Goal: Task Accomplishment & Management: Complete application form

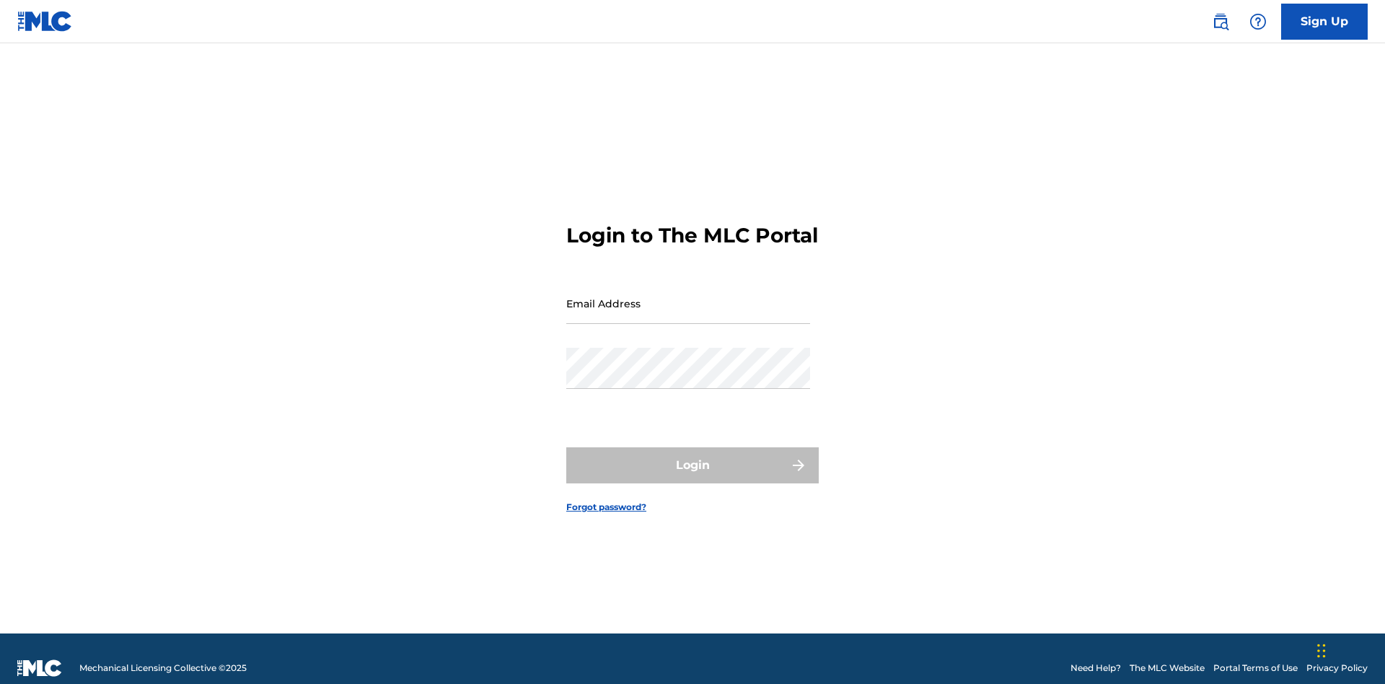
scroll to position [19, 0]
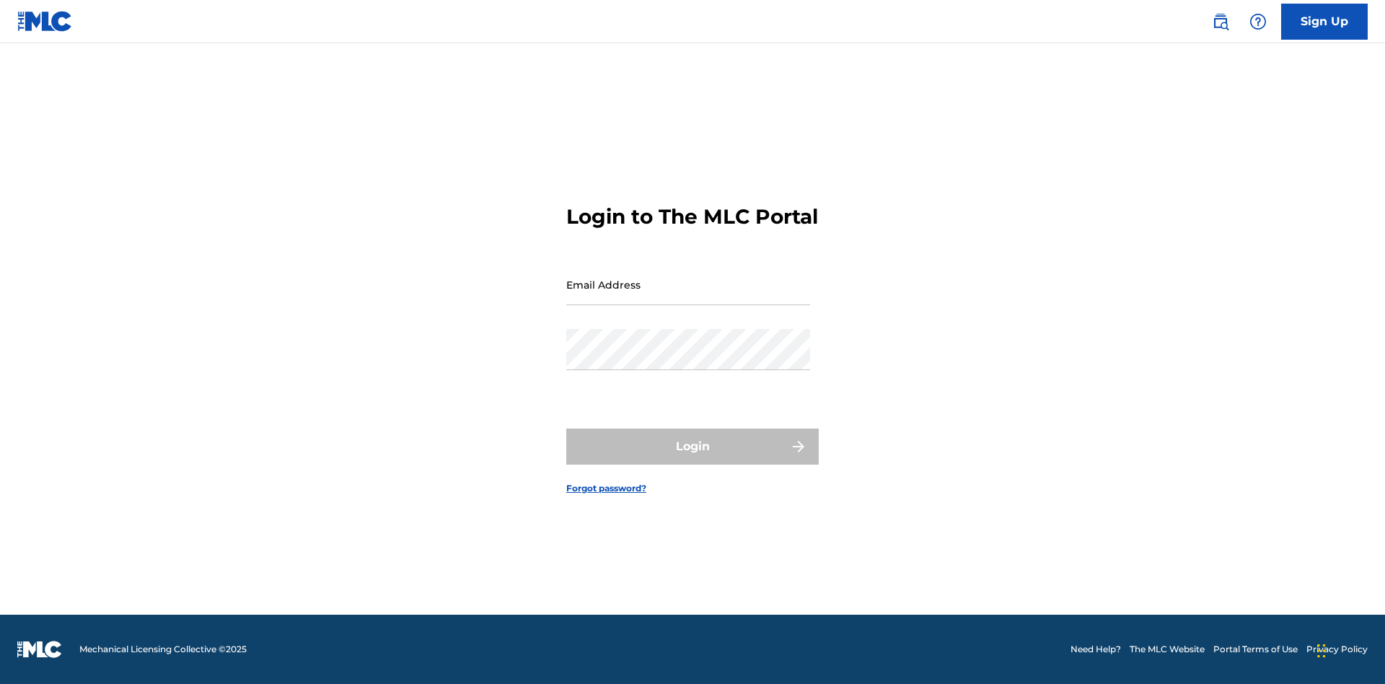
click at [688, 296] on input "Email Address" at bounding box center [688, 284] width 244 height 41
type input "[EMAIL_ADDRESS][DOMAIN_NAME]"
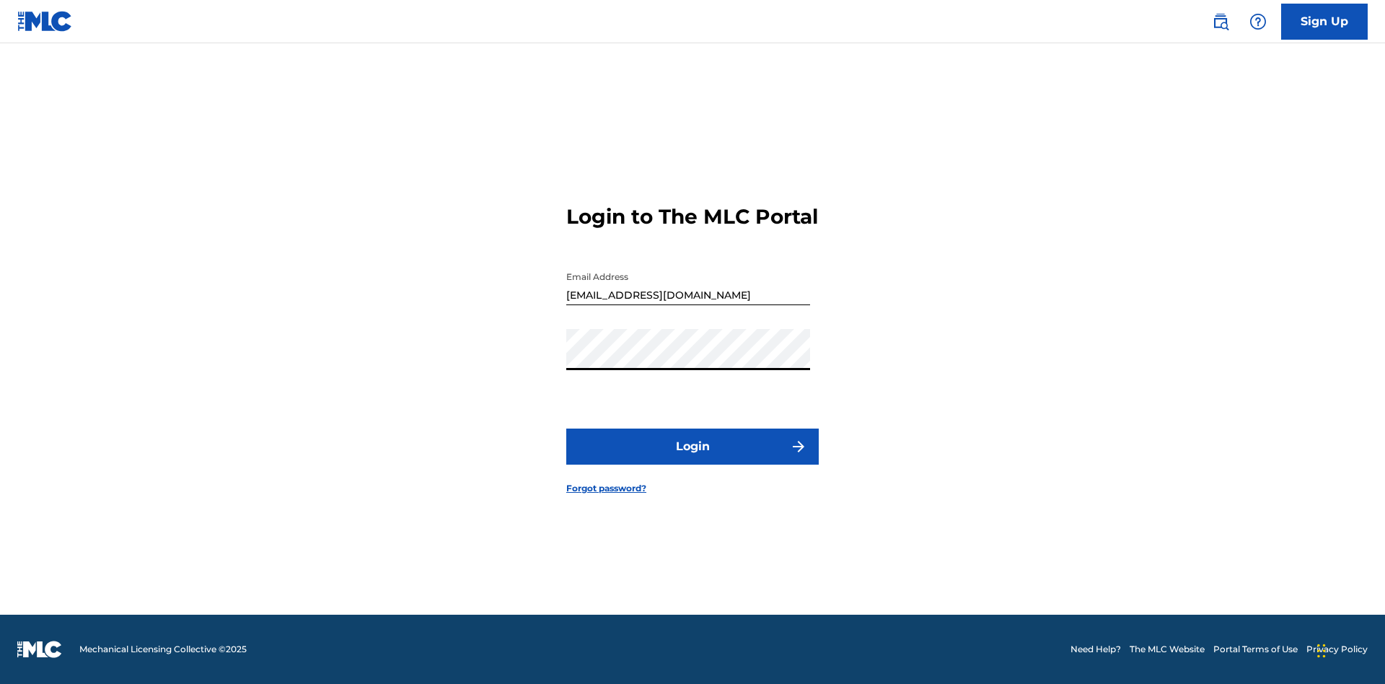
click at [693, 459] on button "Login" at bounding box center [692, 447] width 252 height 36
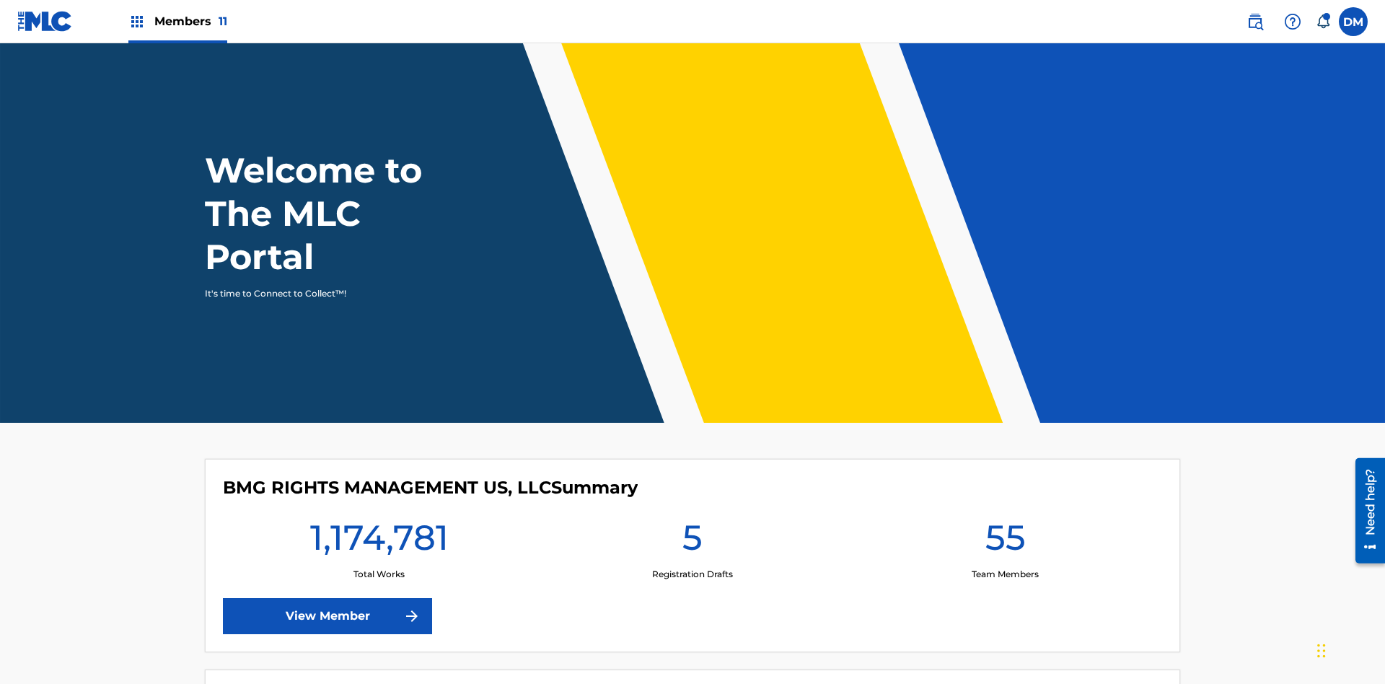
click at [177, 21] on span "Members 11" at bounding box center [190, 21] width 73 height 17
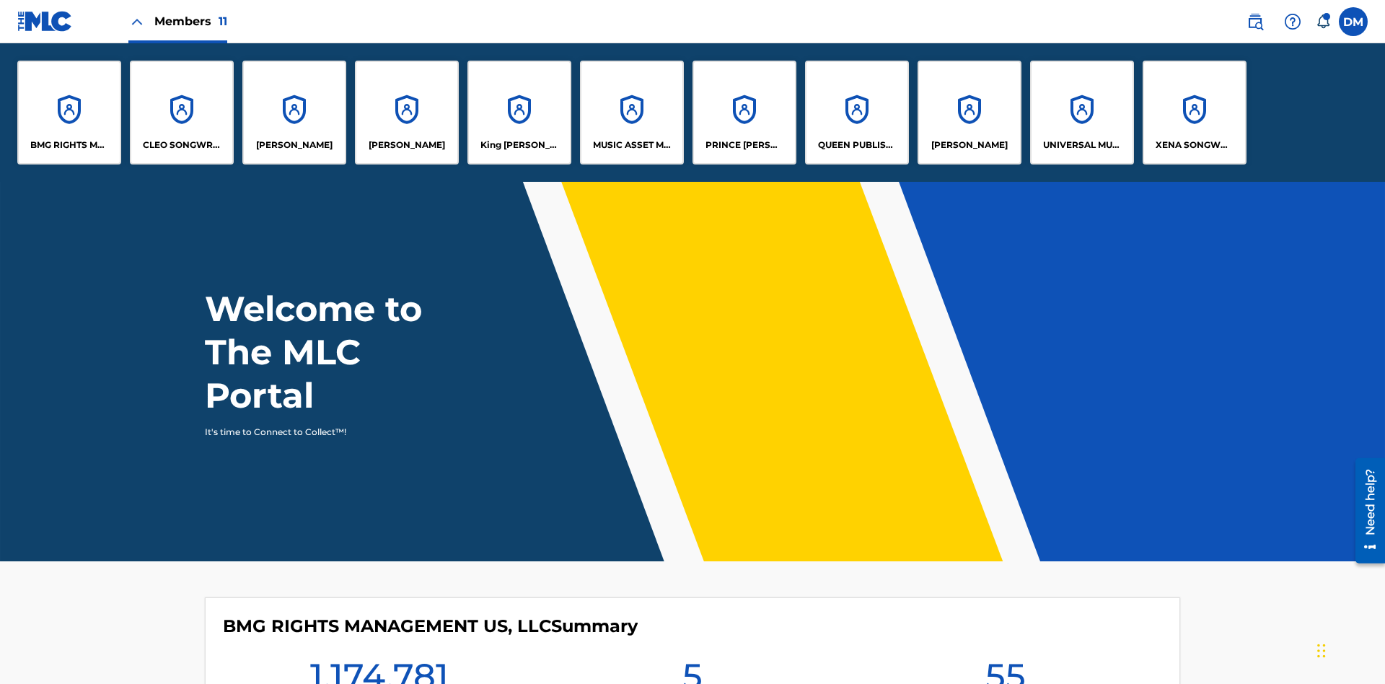
scroll to position [52, 0]
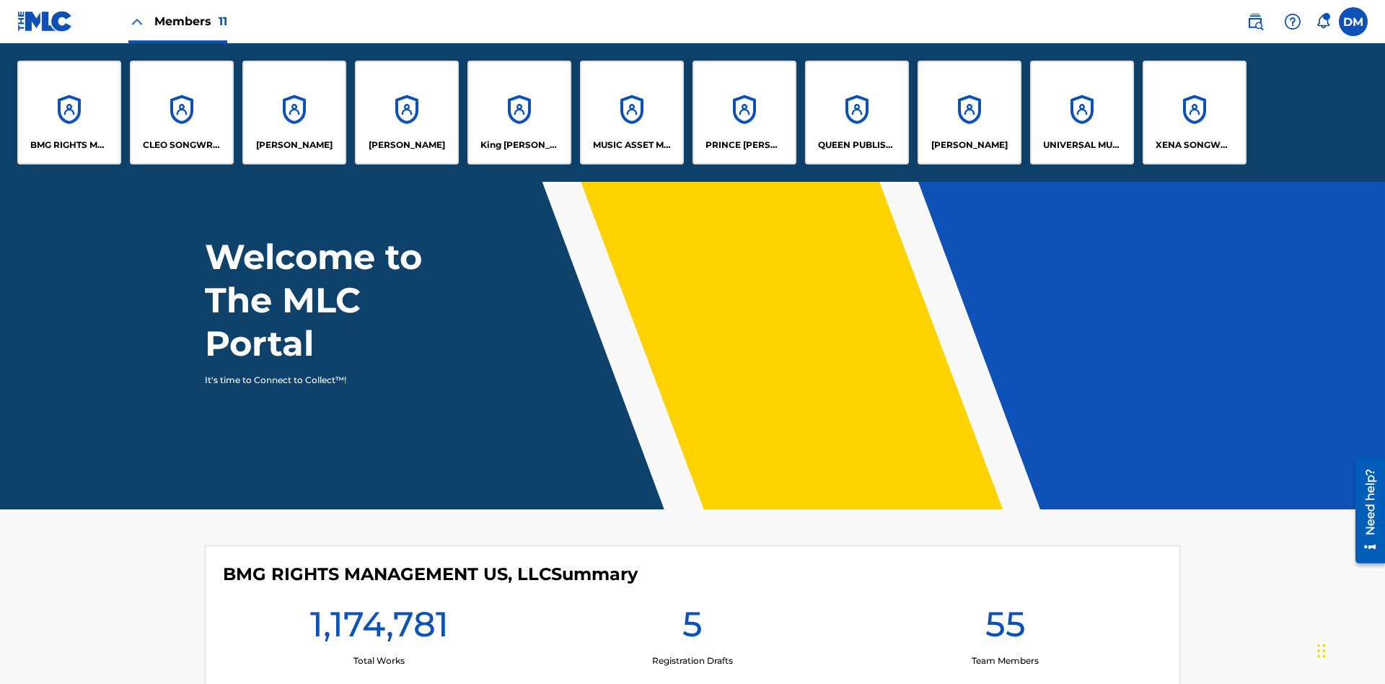
click at [1081, 145] on p "UNIVERSAL MUSIC PUB GROUP" at bounding box center [1082, 145] width 79 height 13
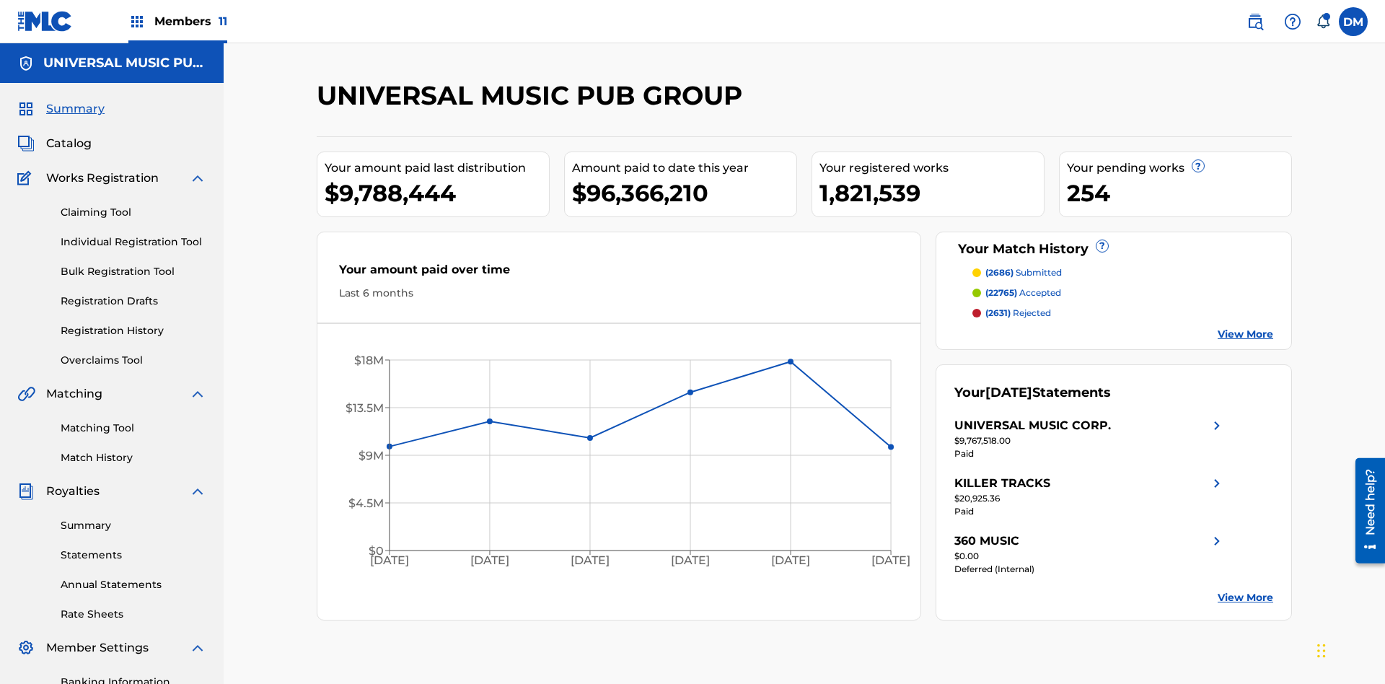
scroll to position [148, 0]
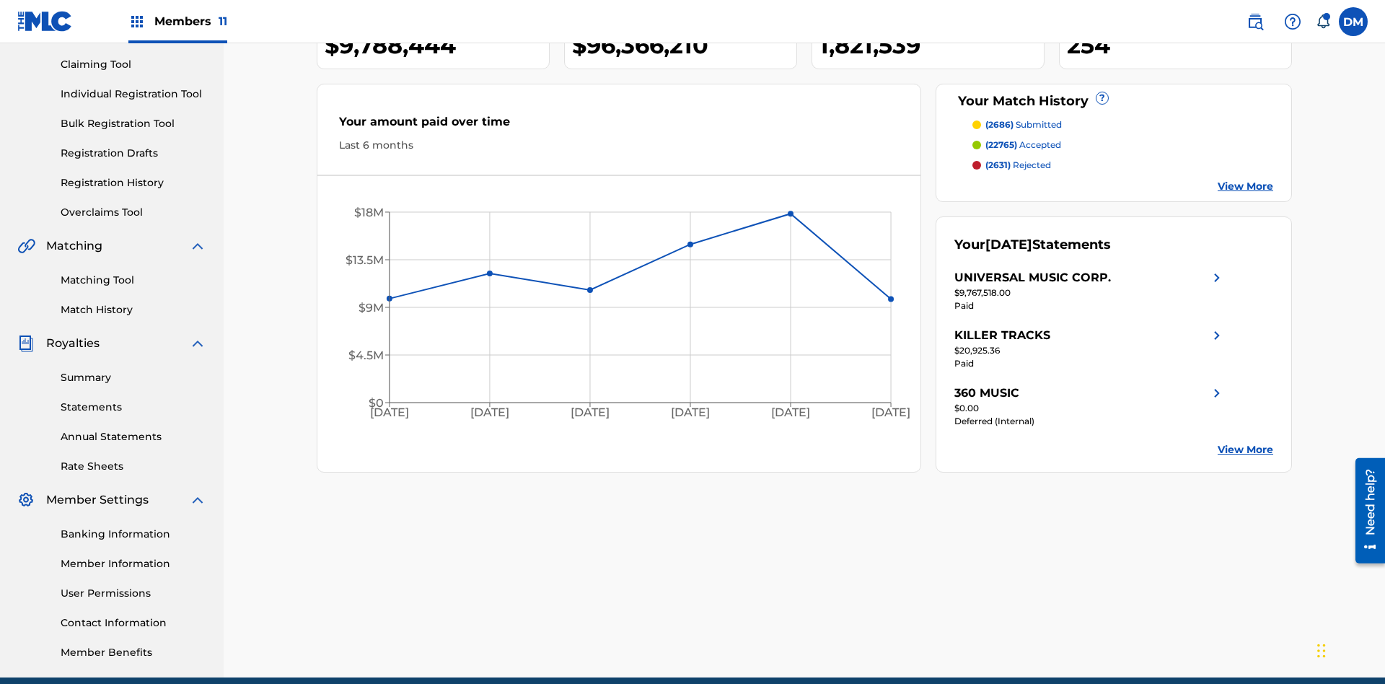
click at [133, 94] on link "Individual Registration Tool" at bounding box center [134, 94] width 146 height 15
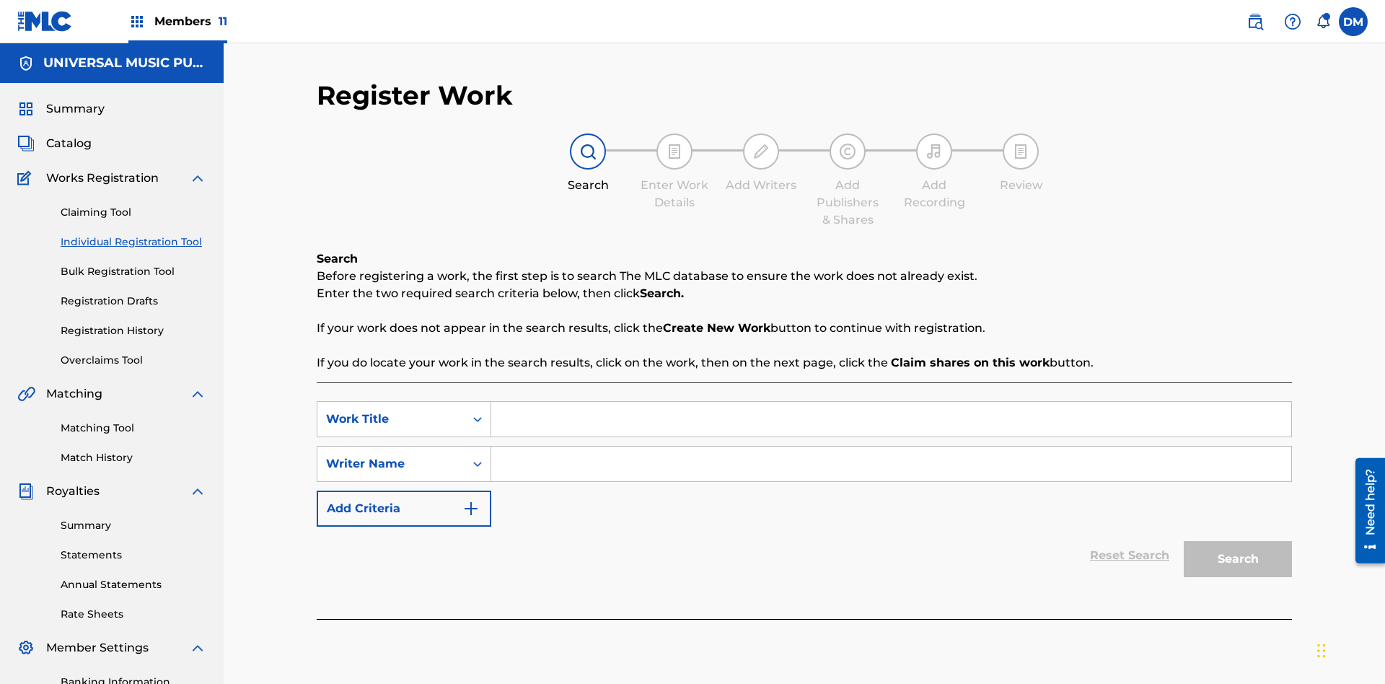
scroll to position [211, 0]
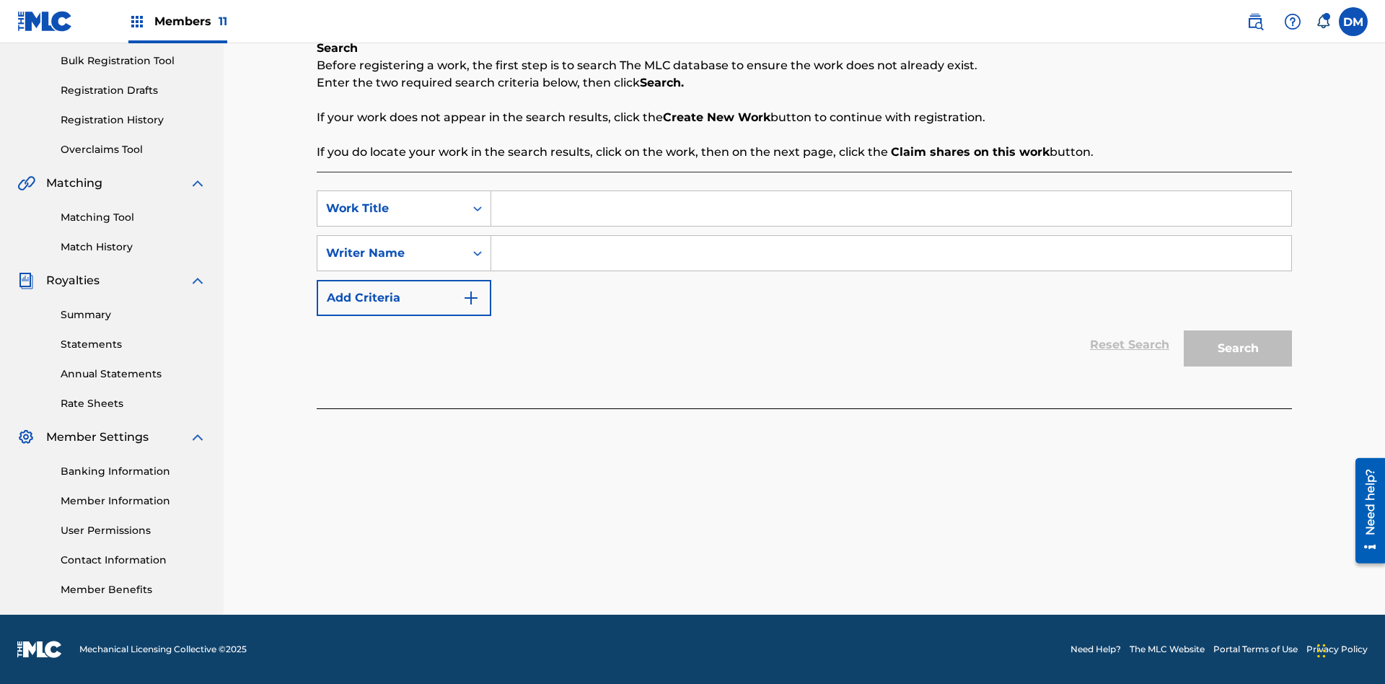
click at [891, 208] on input "Search Form" at bounding box center [891, 208] width 800 height 35
type input "Save At Publishers-Add Shares Page Prior To Linking Writers"
click at [891, 253] on input "Search Form" at bounding box center [891, 253] width 800 height 35
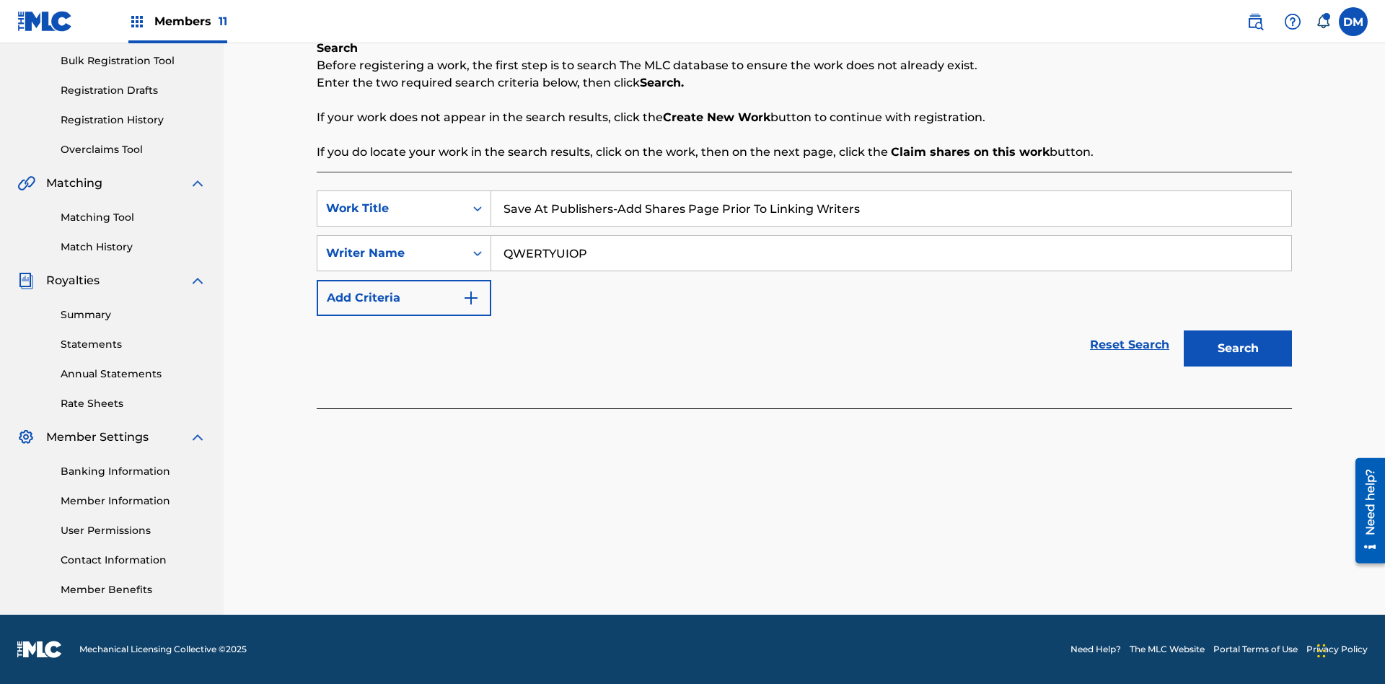
type input "QWERTYUIOP"
click at [1238, 348] on button "Search" at bounding box center [1238, 348] width 108 height 36
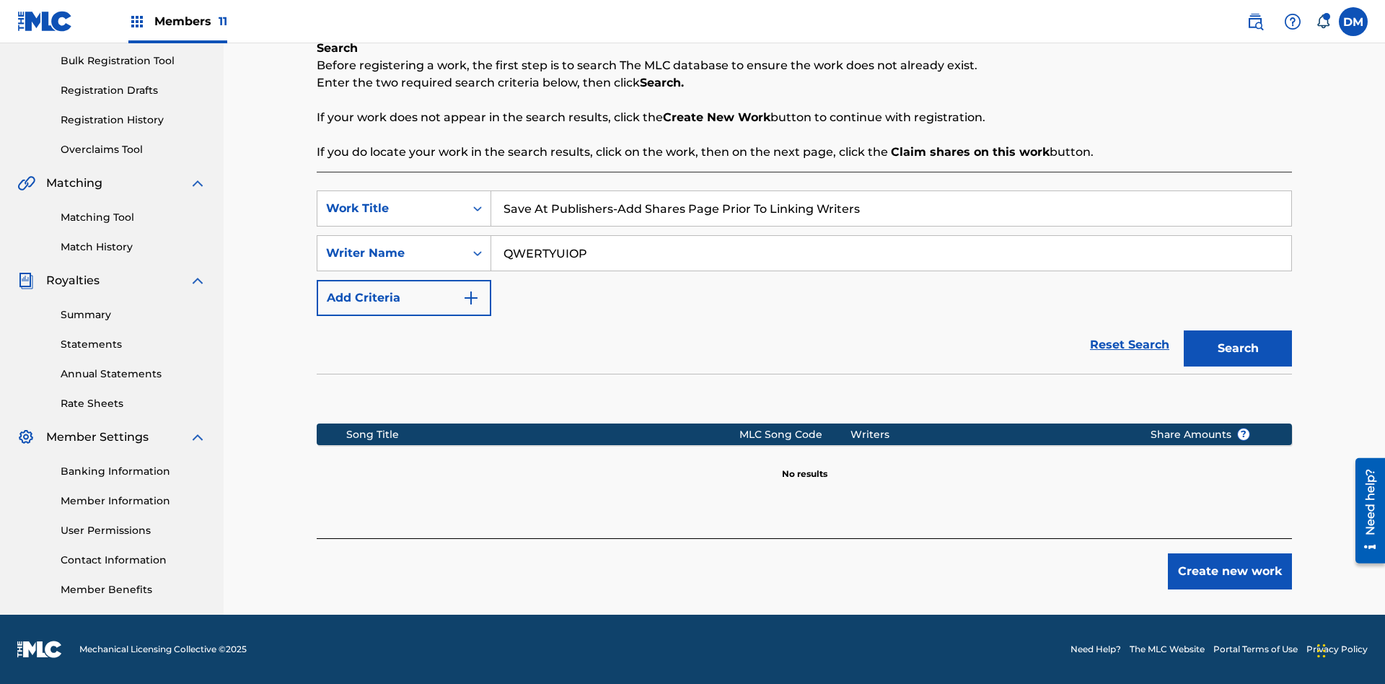
click at [1230, 571] on button "Create new work" at bounding box center [1230, 571] width 124 height 36
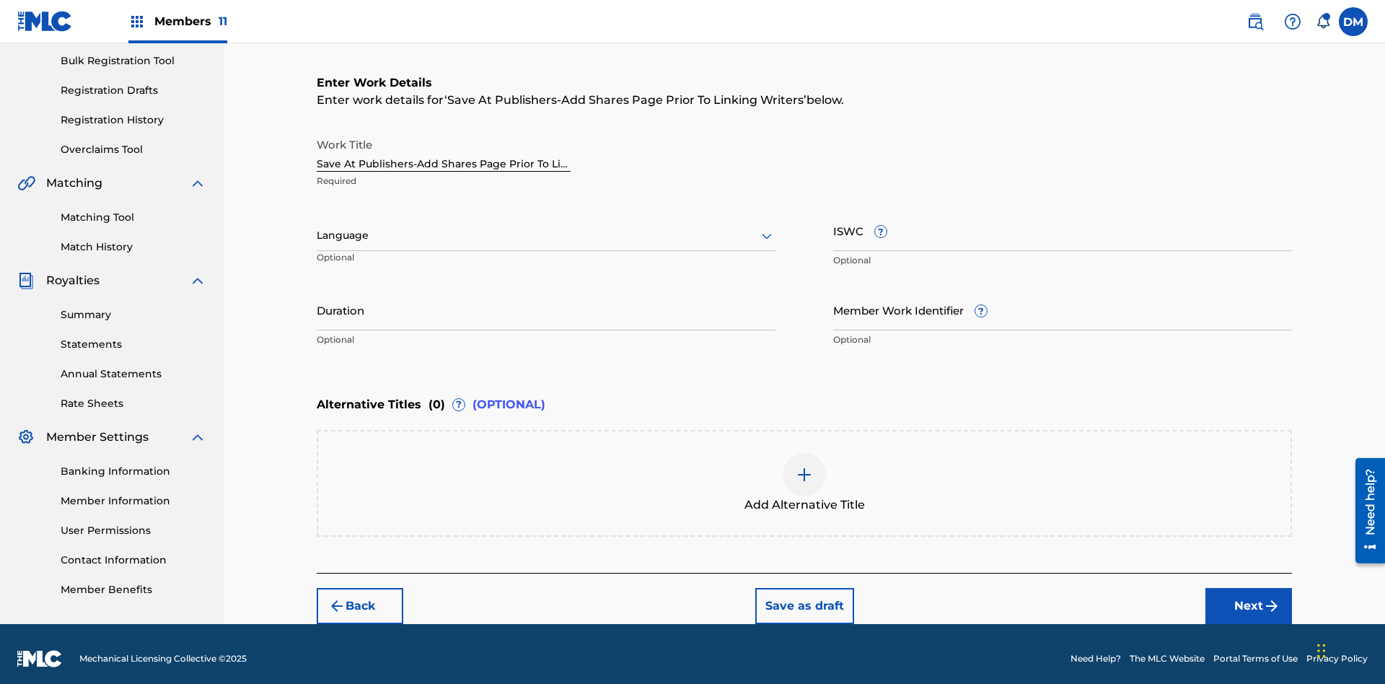
scroll to position [220, 0]
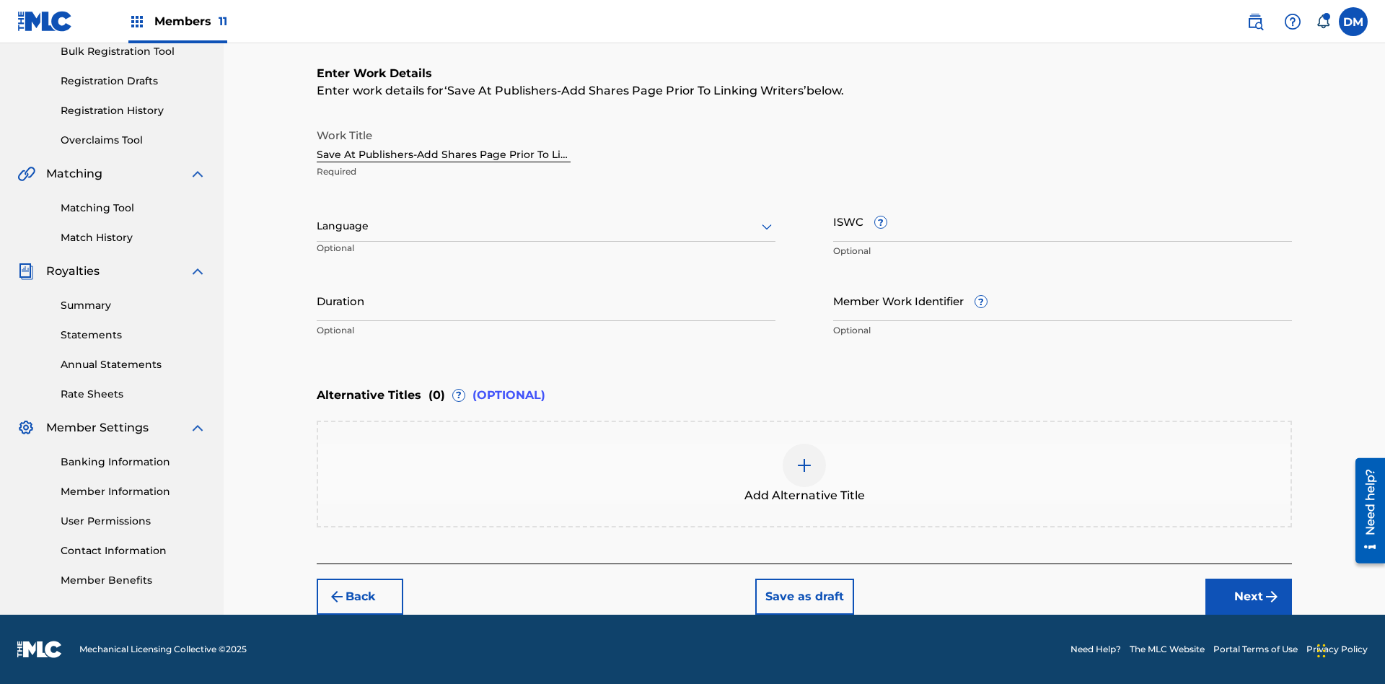
click at [546, 300] on input "Duration" at bounding box center [546, 300] width 459 height 41
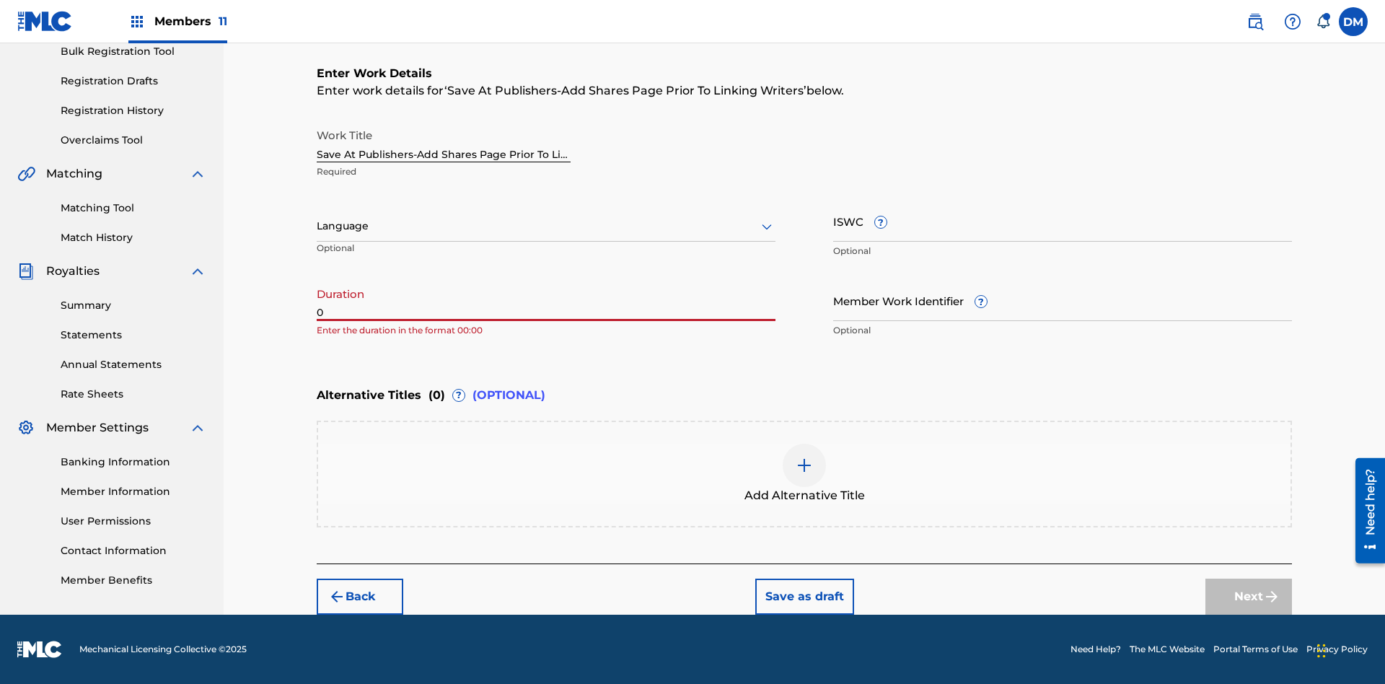
click at [546, 300] on input "0" at bounding box center [546, 300] width 459 height 41
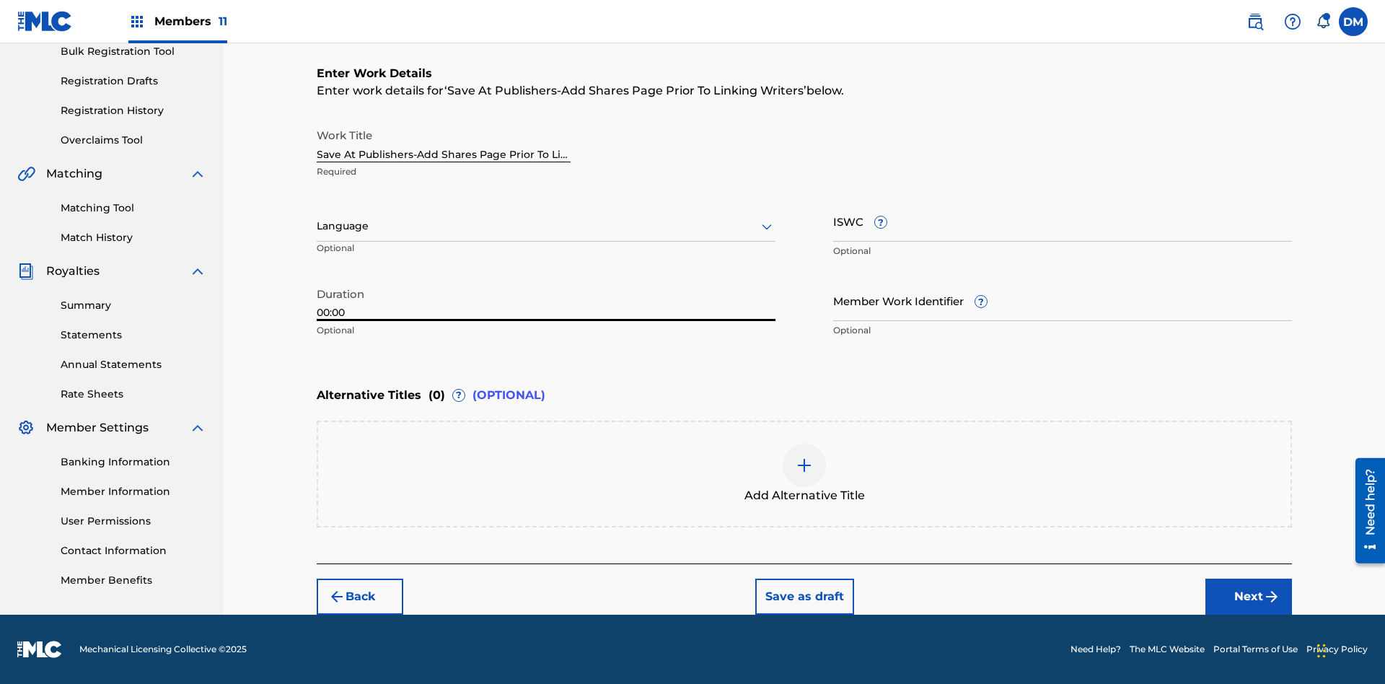
type input "00:00"
click at [767, 227] on icon at bounding box center [766, 226] width 17 height 17
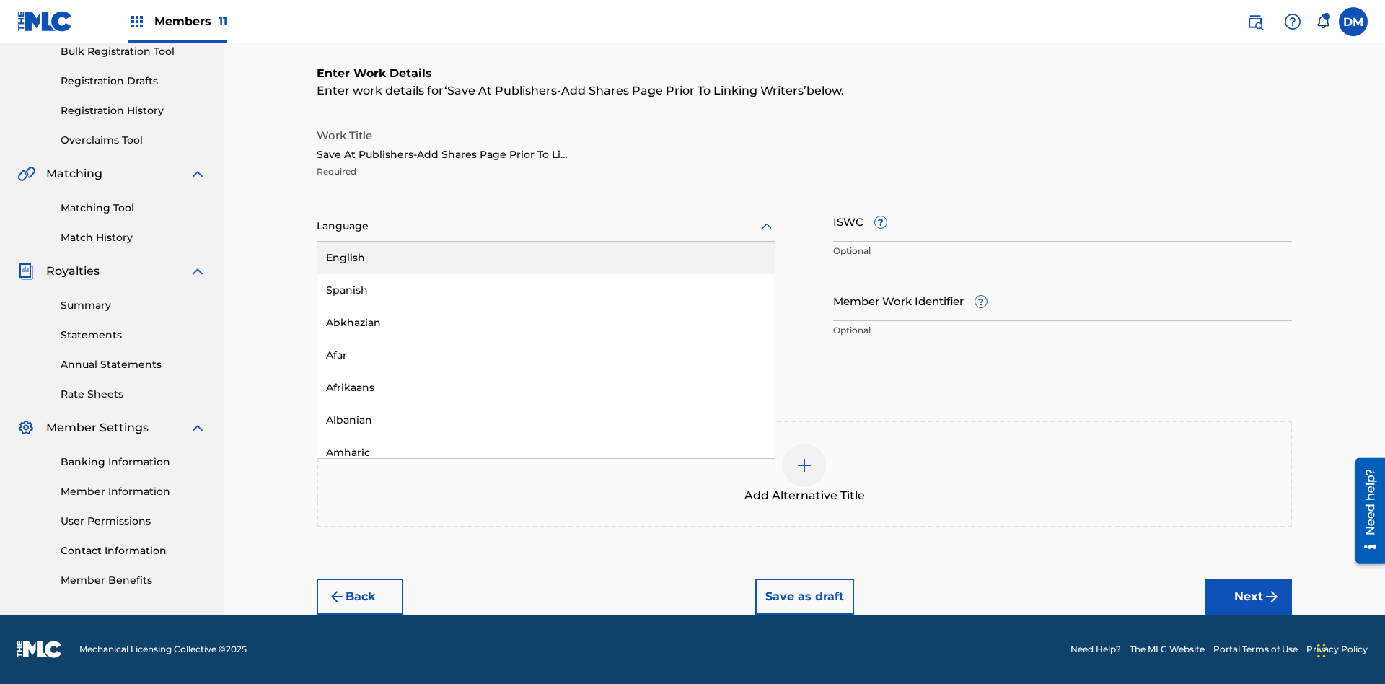
click at [546, 355] on div "Afar" at bounding box center [545, 355] width 457 height 32
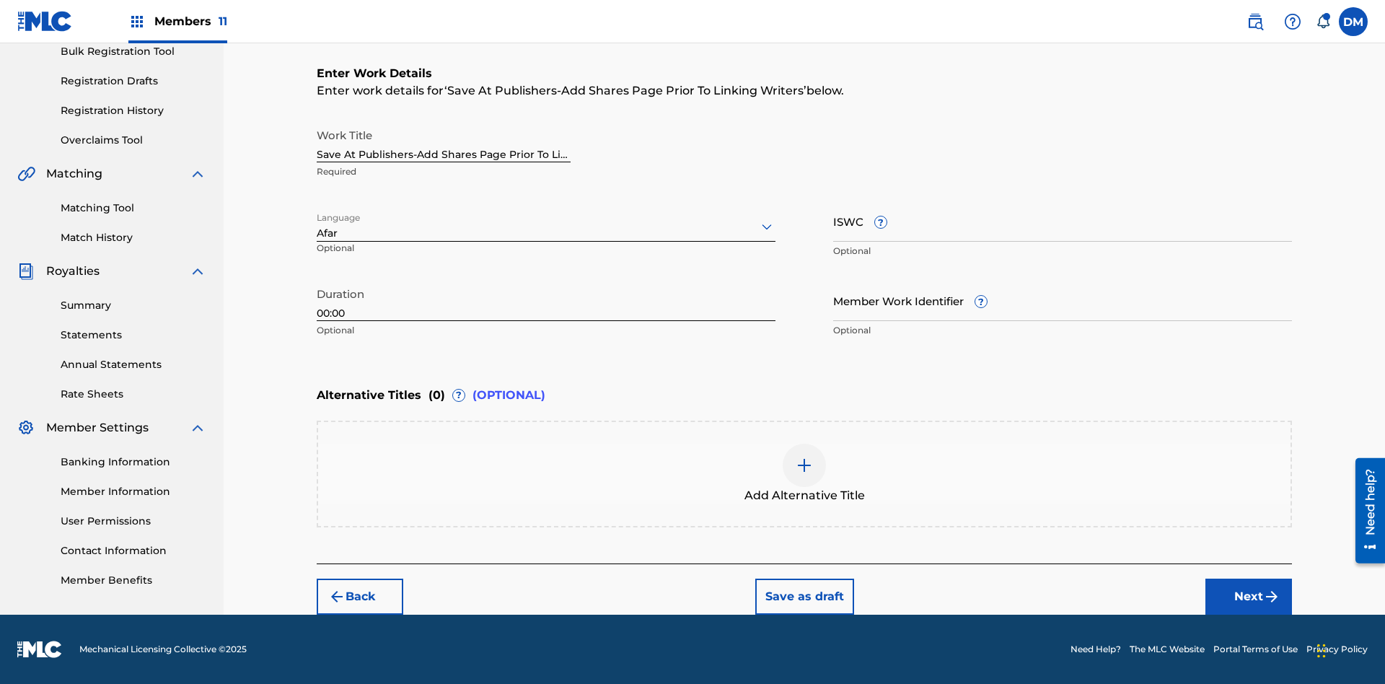
click at [1063, 300] on input "Member Work Identifier ?" at bounding box center [1062, 300] width 459 height 41
type input "[PHONE_NUMBER]"
click at [1063, 221] on input "ISWC ?" at bounding box center [1062, 221] width 459 height 41
type input "T-123.456.789-4"
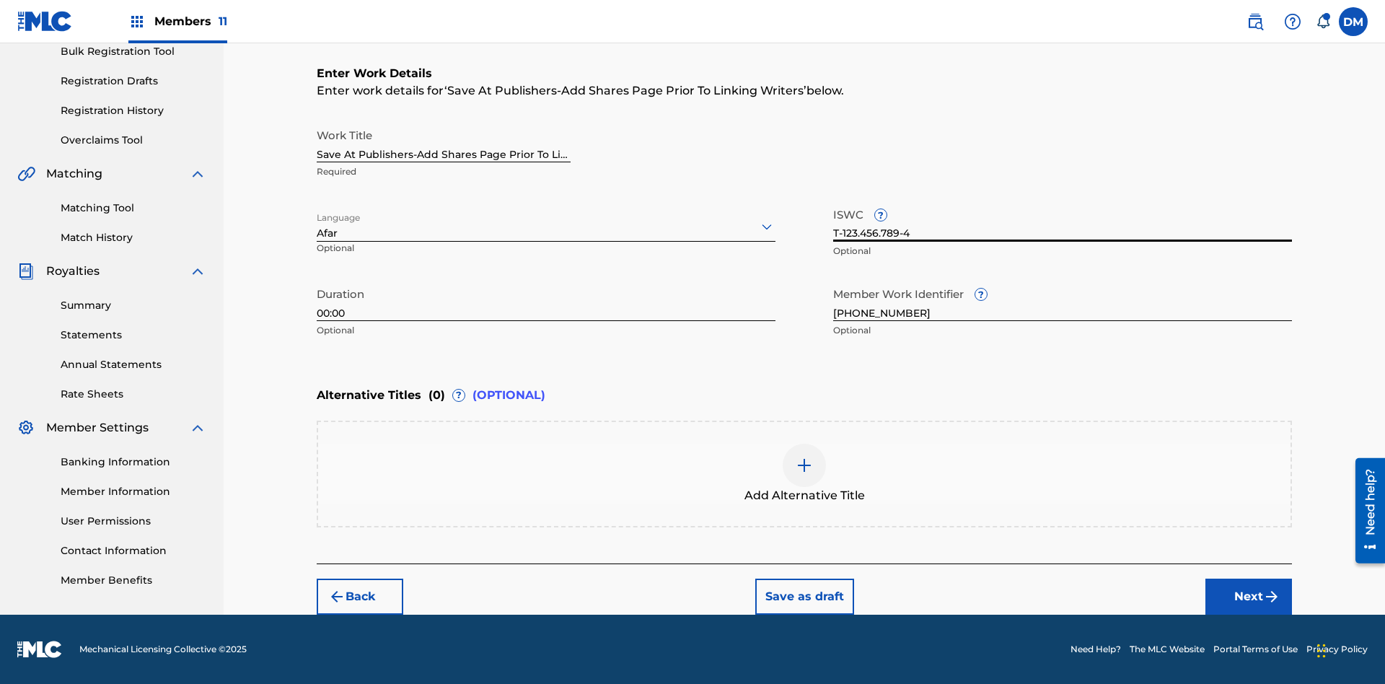
click at [804, 473] on img at bounding box center [804, 465] width 17 height 17
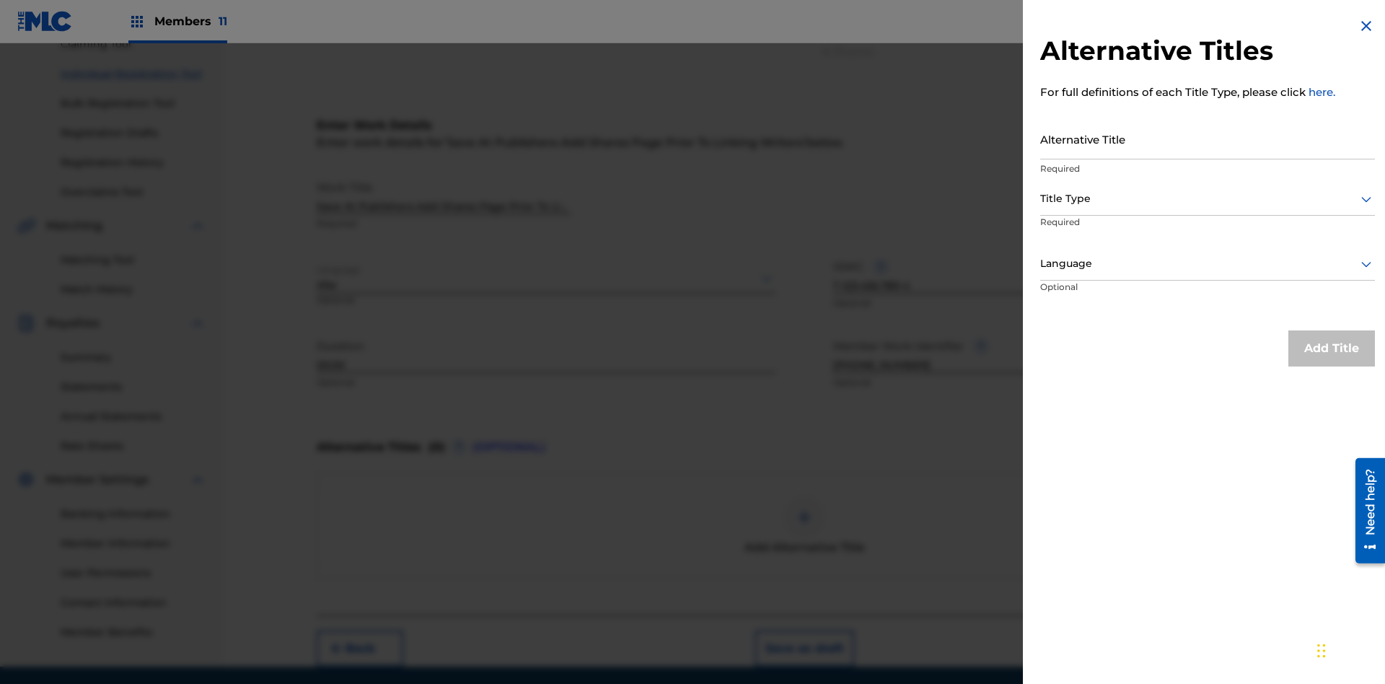
click at [1208, 139] on input "Alternative Title" at bounding box center [1207, 138] width 335 height 41
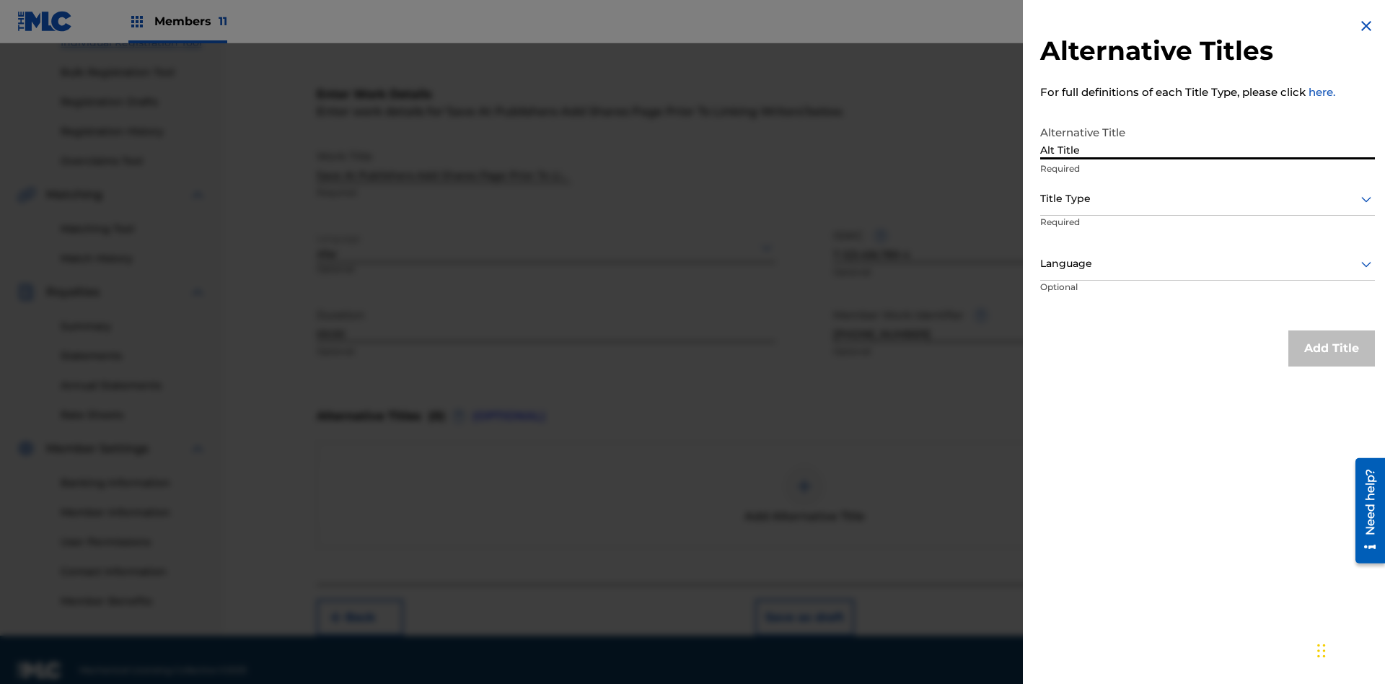
scroll to position [220, 0]
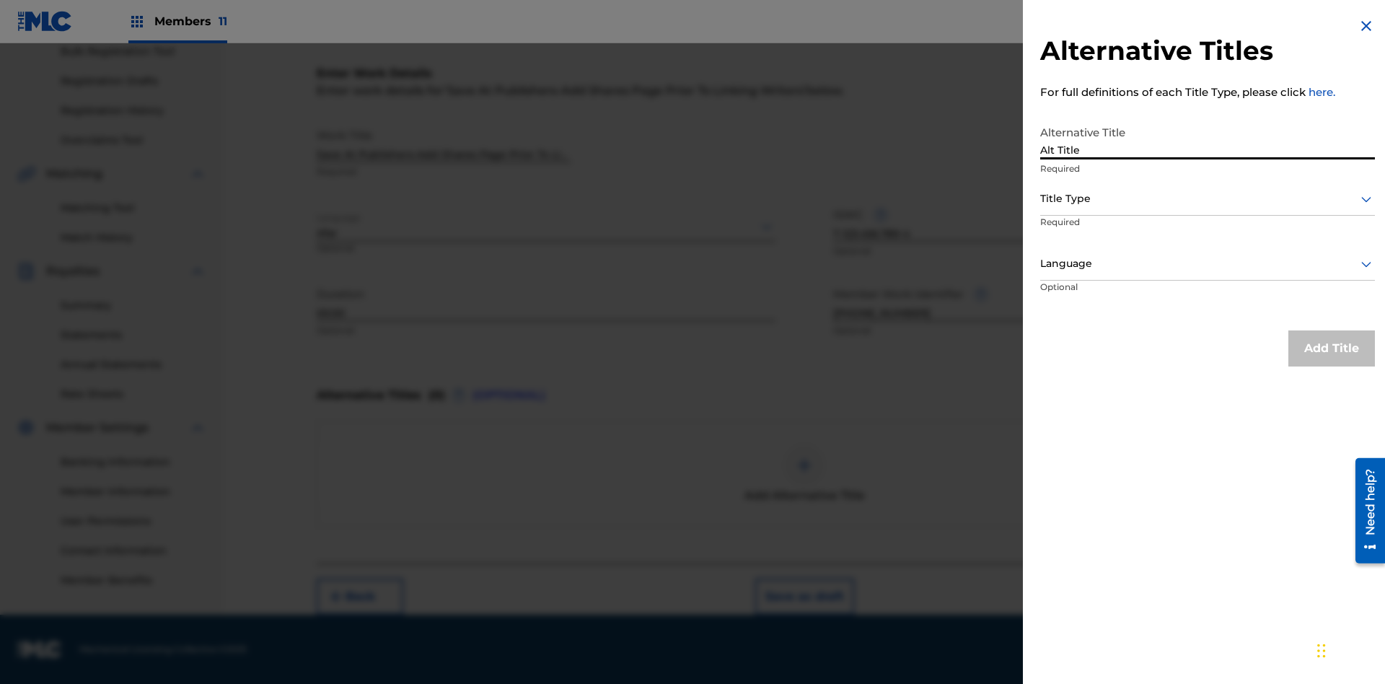
type input "Alt Title"
click at [1208, 198] on div at bounding box center [1207, 199] width 335 height 18
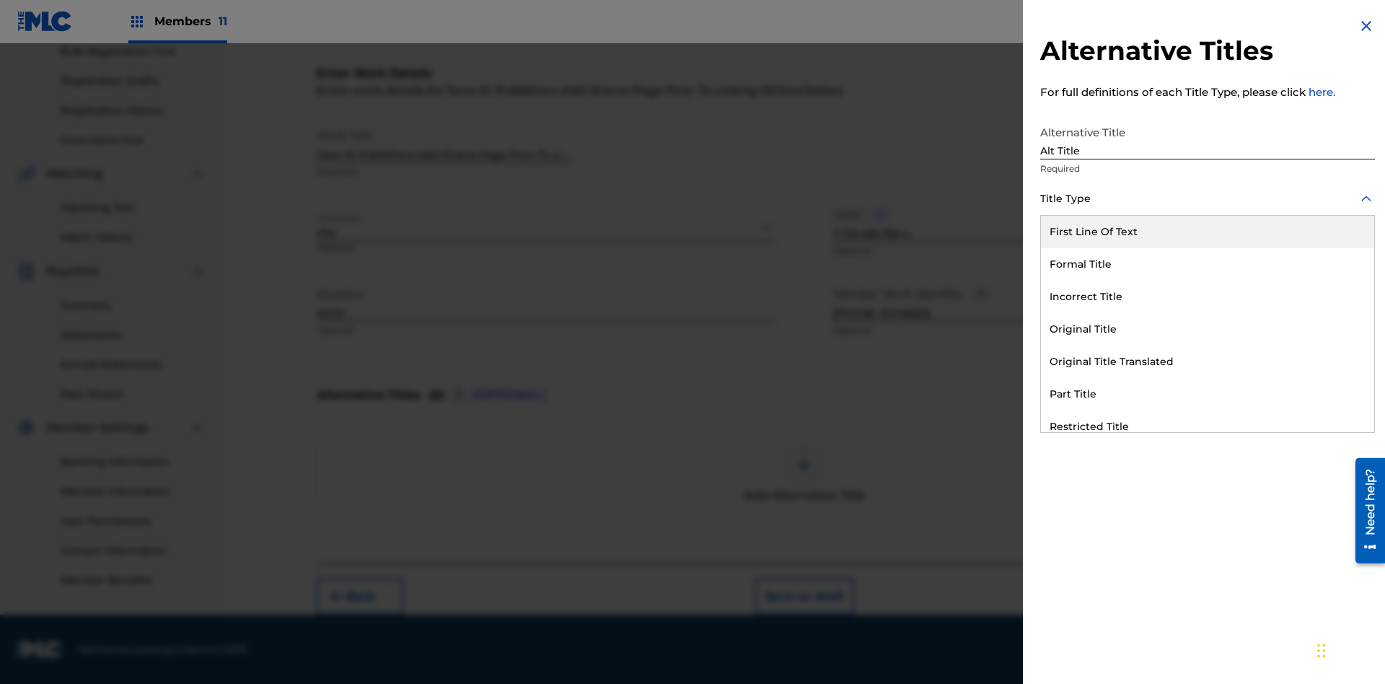
click at [1208, 329] on div "Original Title" at bounding box center [1207, 329] width 333 height 32
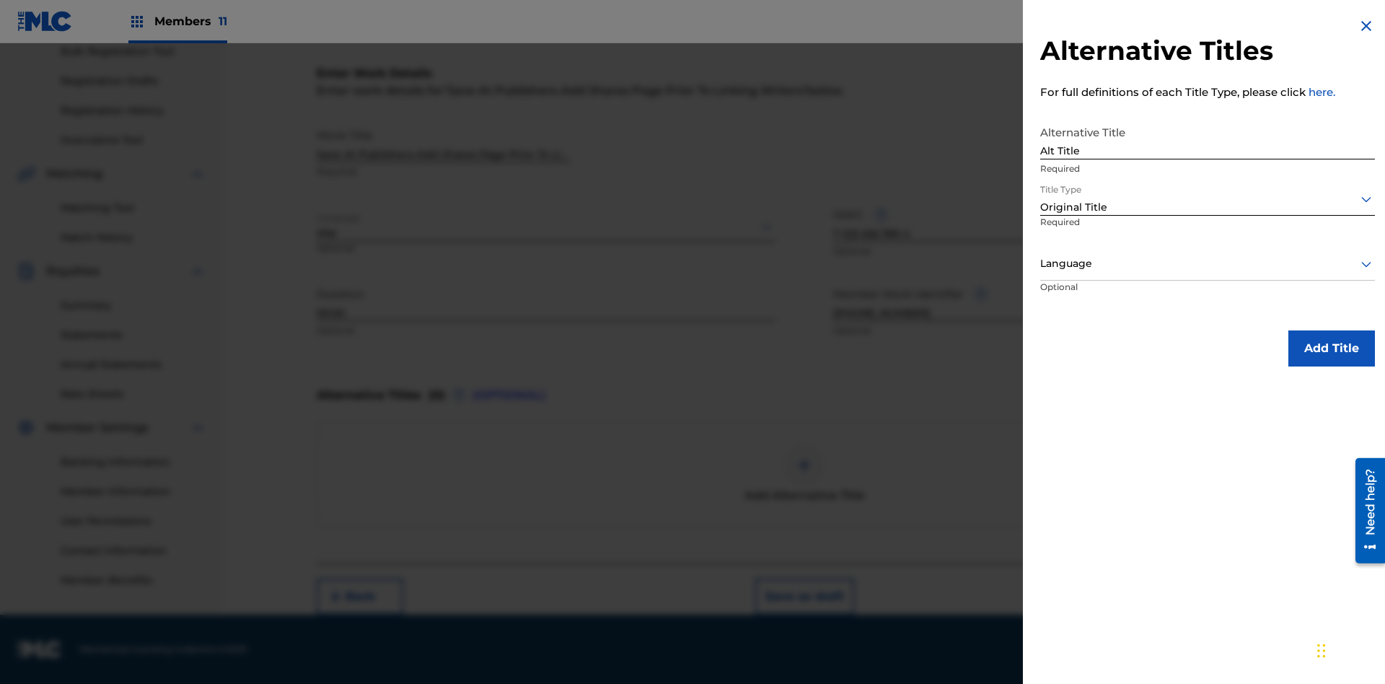
click at [1208, 263] on div at bounding box center [1207, 264] width 335 height 18
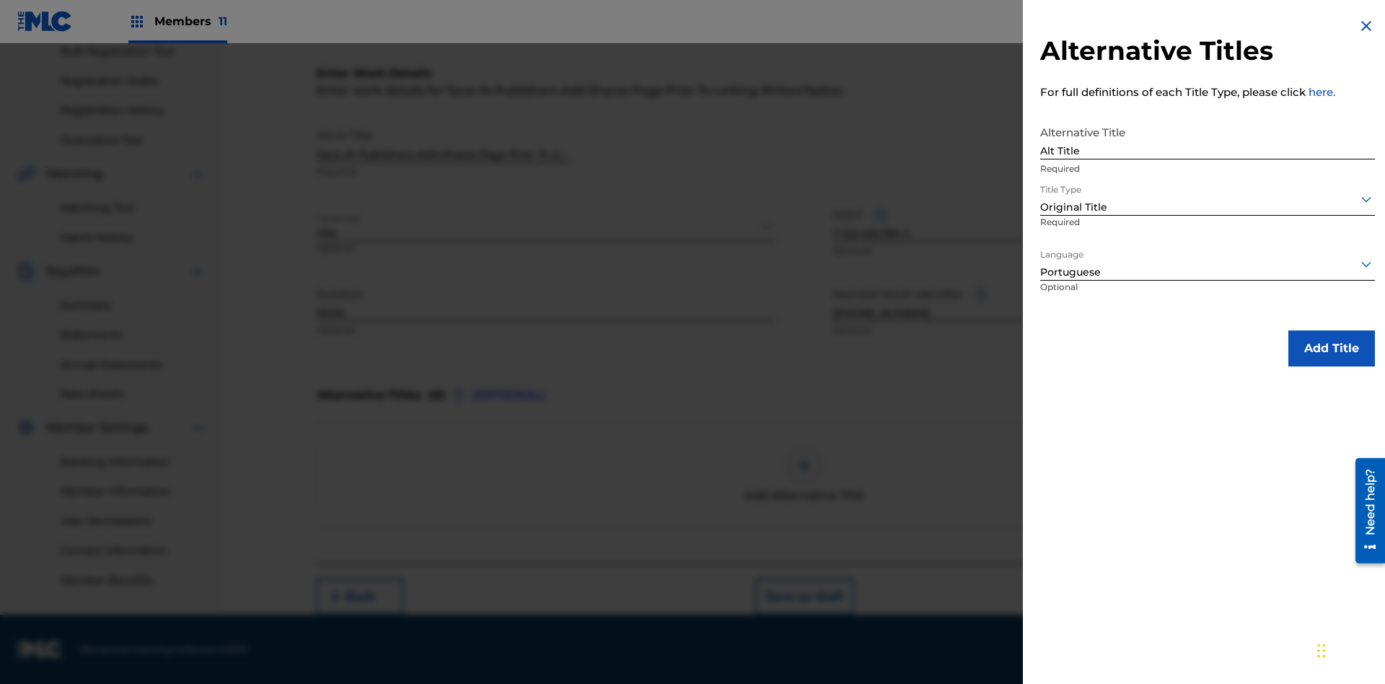
click at [1332, 348] on button "Add Title" at bounding box center [1331, 348] width 87 height 36
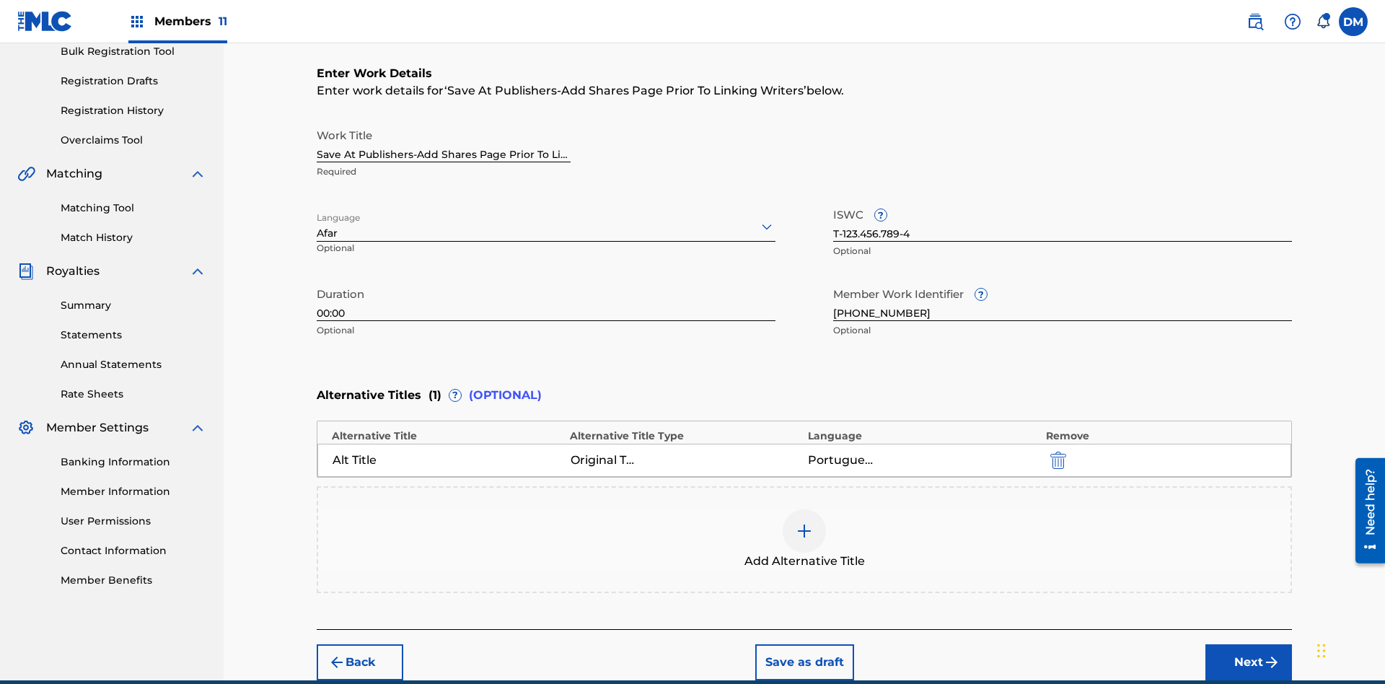
scroll to position [286, 0]
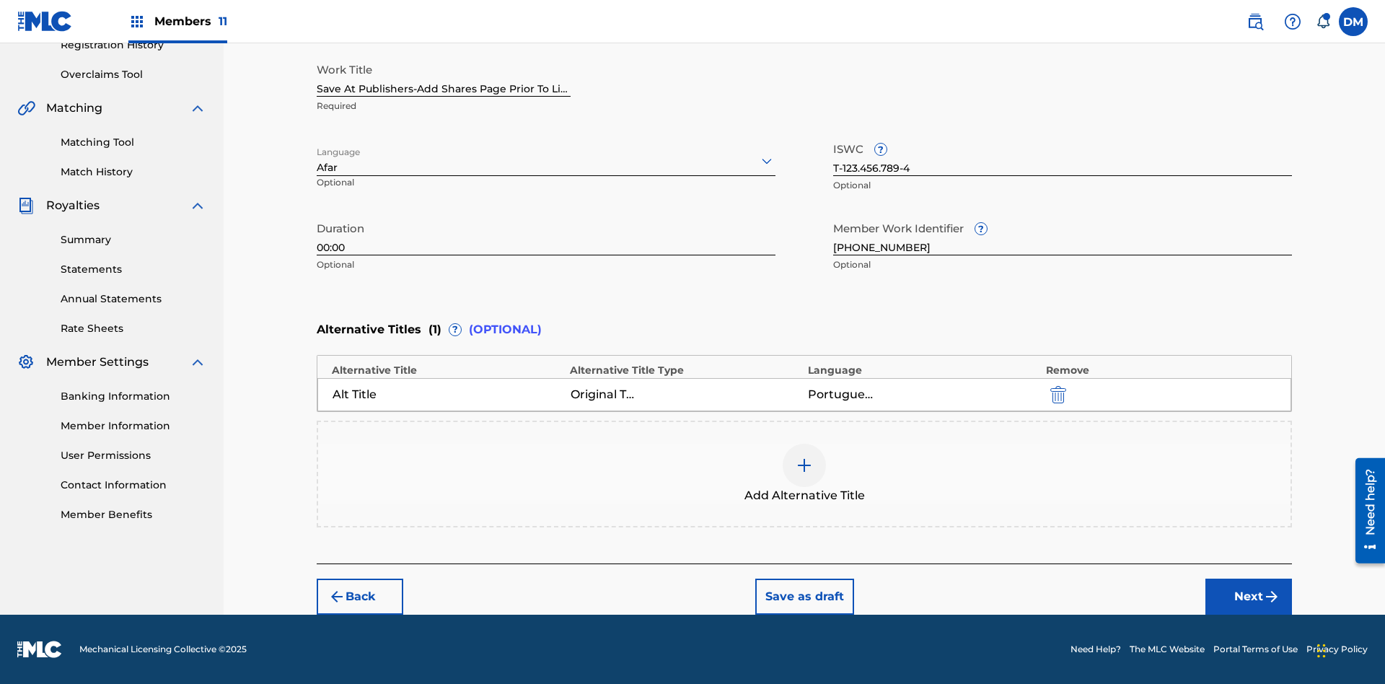
click at [1249, 597] on button "Next" at bounding box center [1248, 597] width 87 height 36
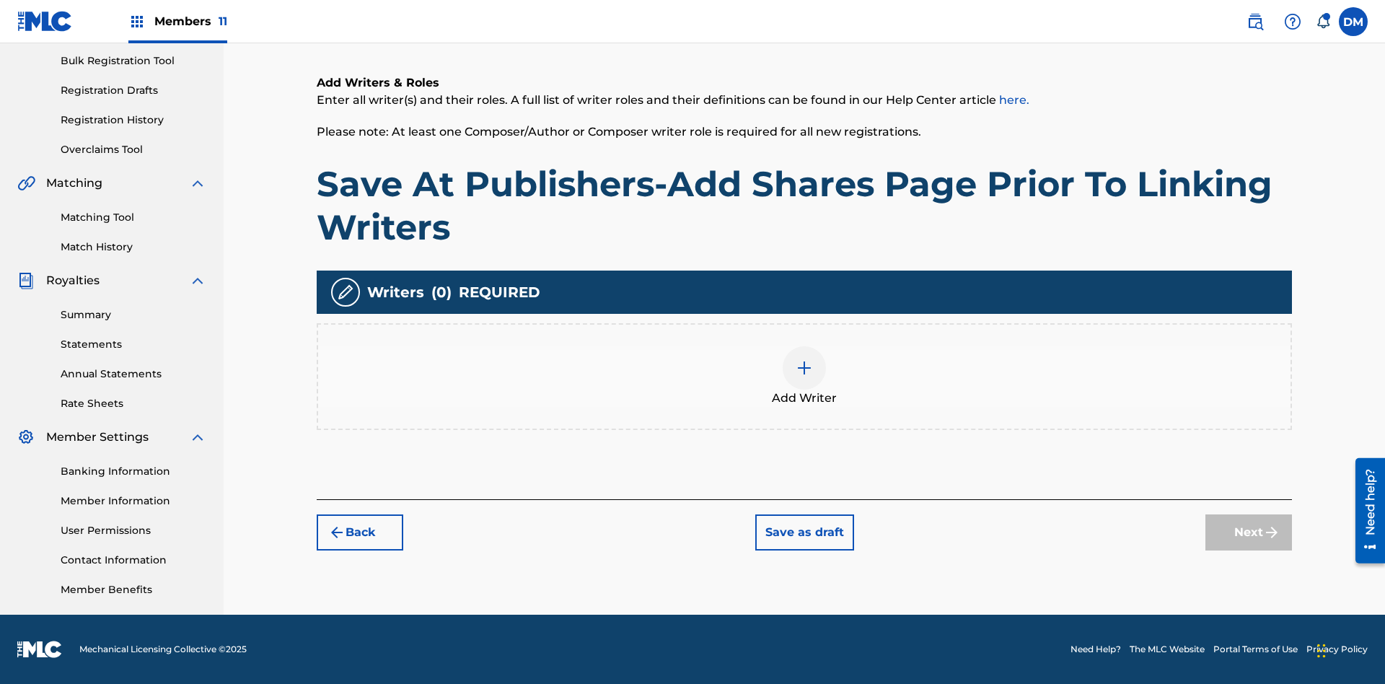
click at [804, 376] on img at bounding box center [804, 367] width 17 height 17
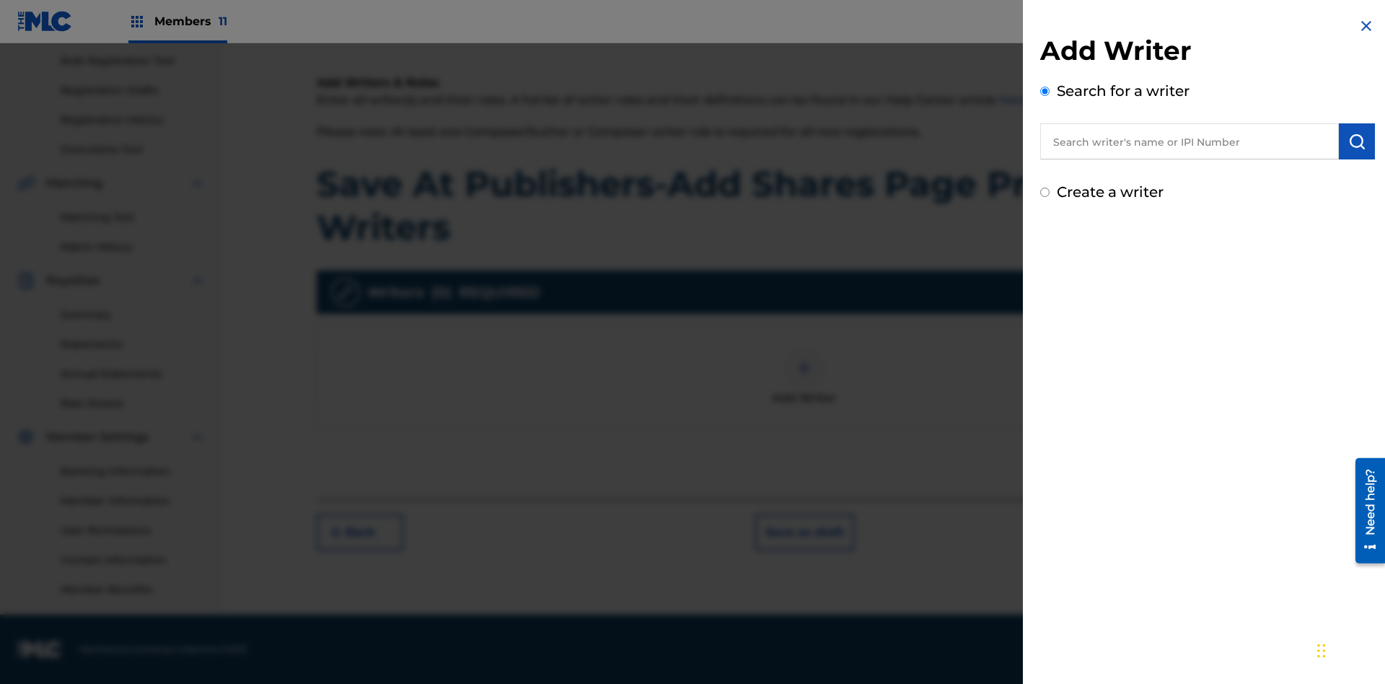
click at [1190, 141] on input "text" at bounding box center [1189, 141] width 299 height 36
type input "[PERSON_NAME]"
click at [1357, 141] on img "submit" at bounding box center [1356, 141] width 17 height 17
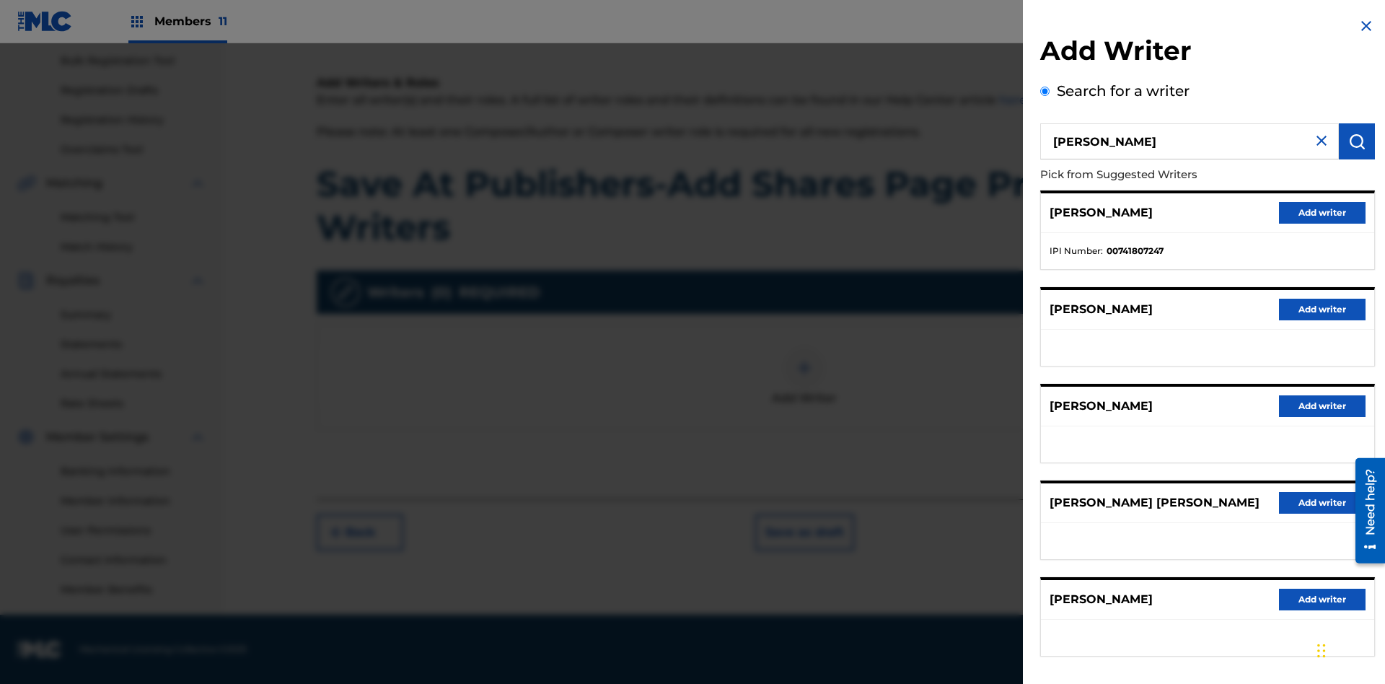
click at [1322, 212] on button "Add writer" at bounding box center [1322, 213] width 87 height 22
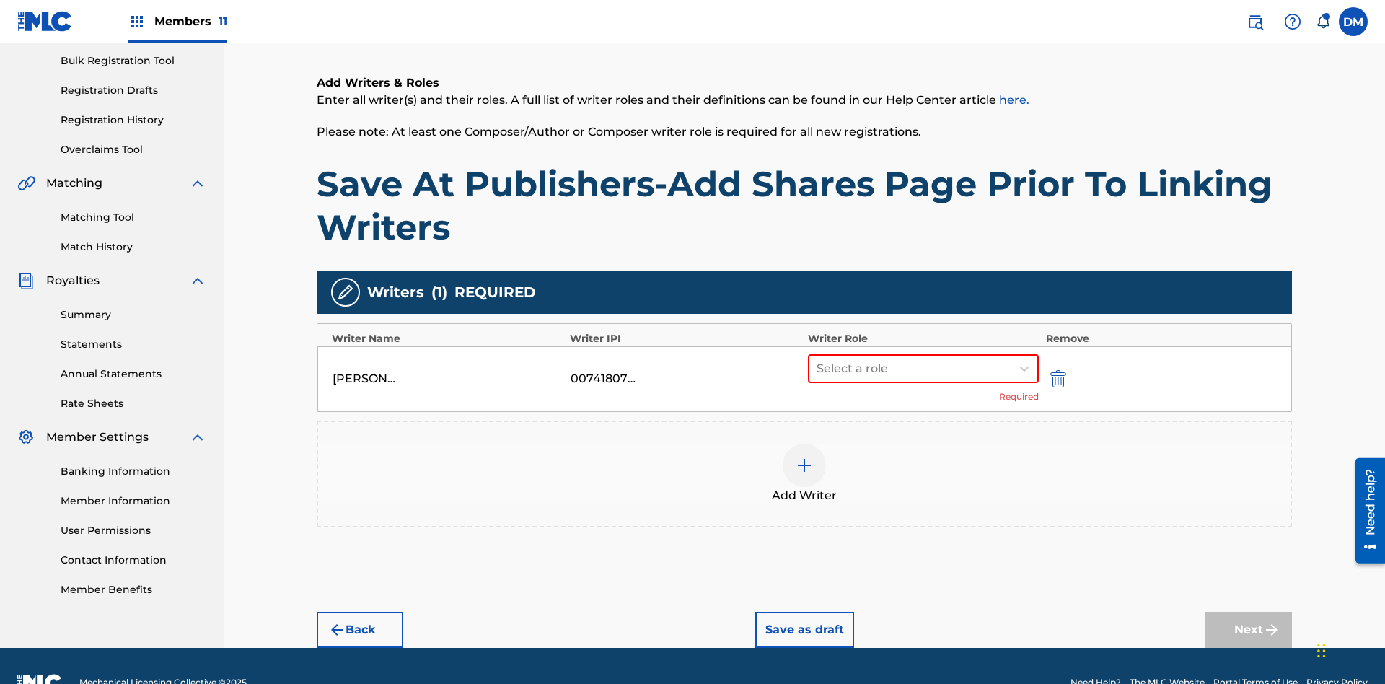
scroll to position [244, 0]
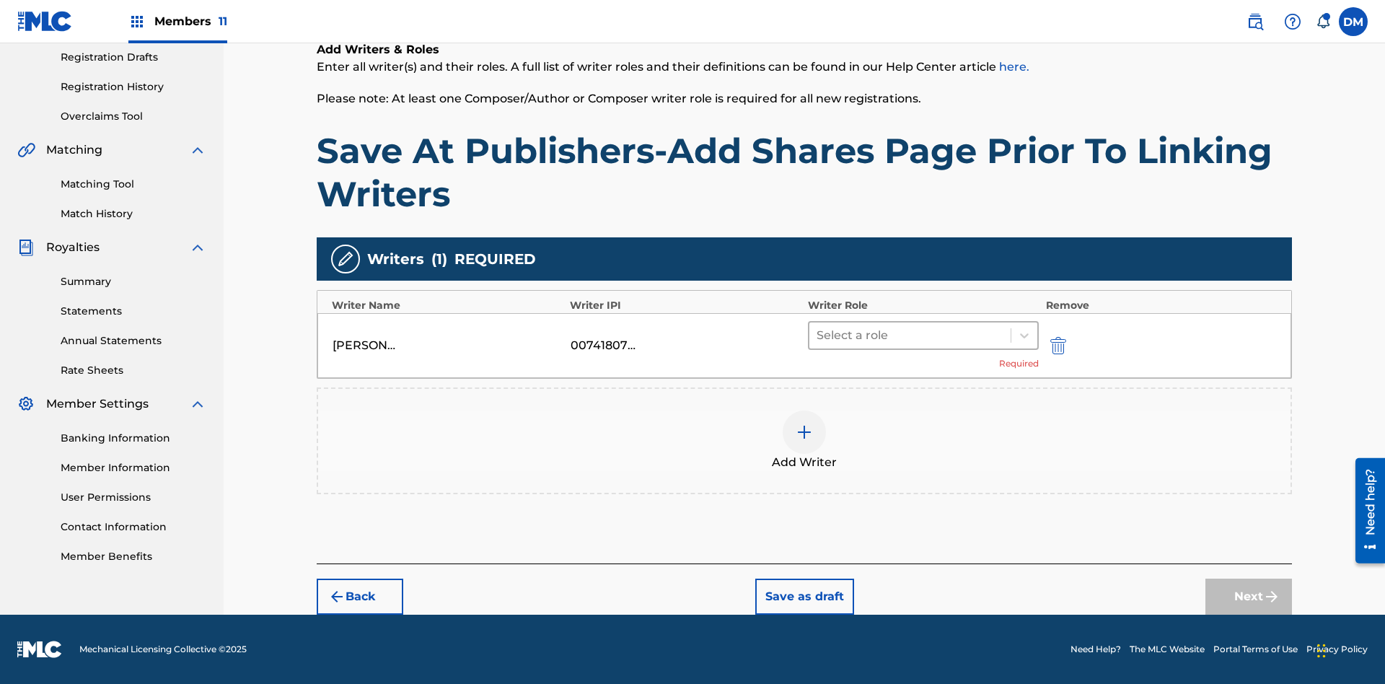
click at [818, 335] on input "text" at bounding box center [818, 335] width 3 height 17
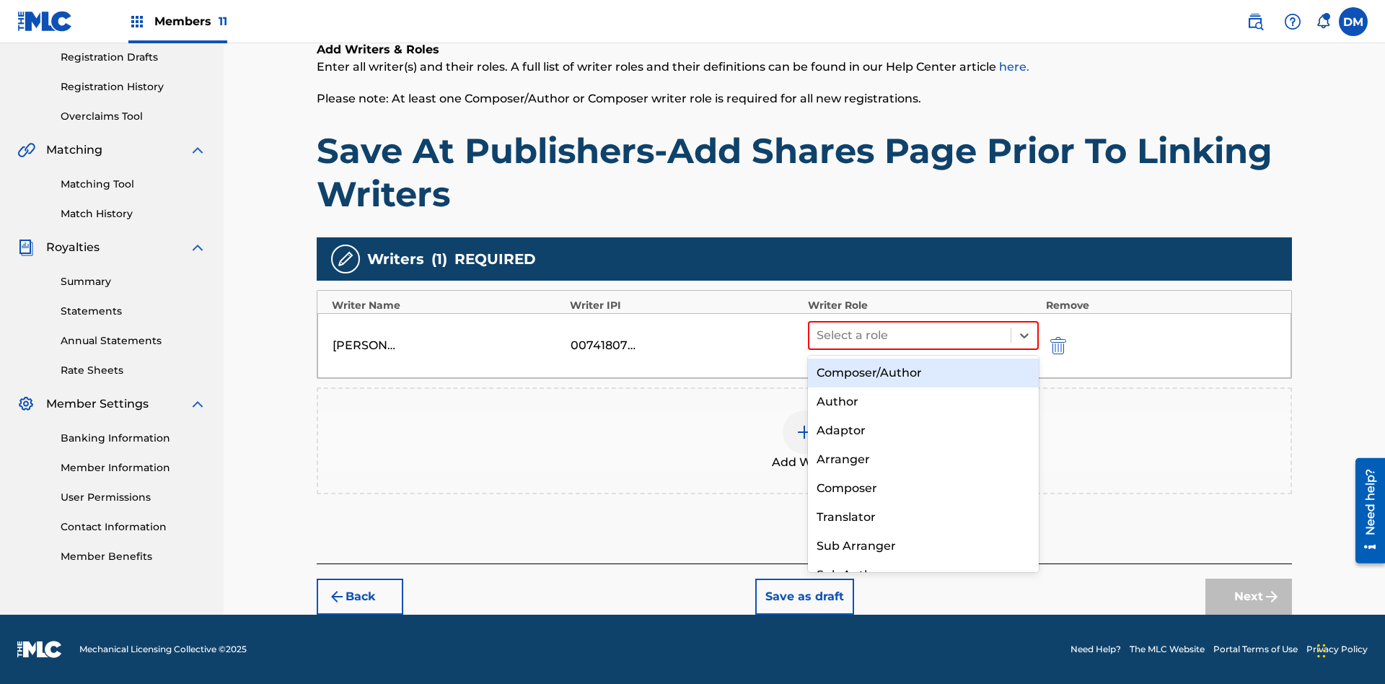
click at [923, 488] on div "Composer" at bounding box center [923, 488] width 231 height 29
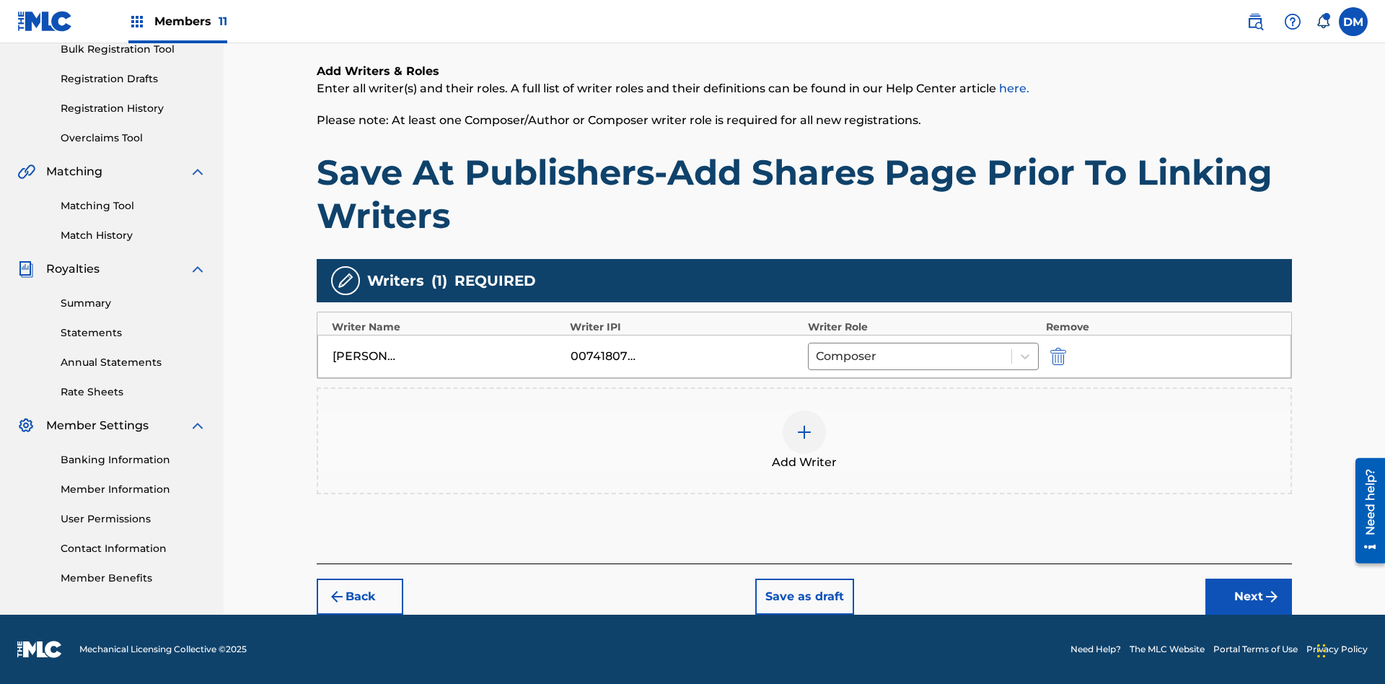
click at [1249, 597] on button "Next" at bounding box center [1248, 597] width 87 height 36
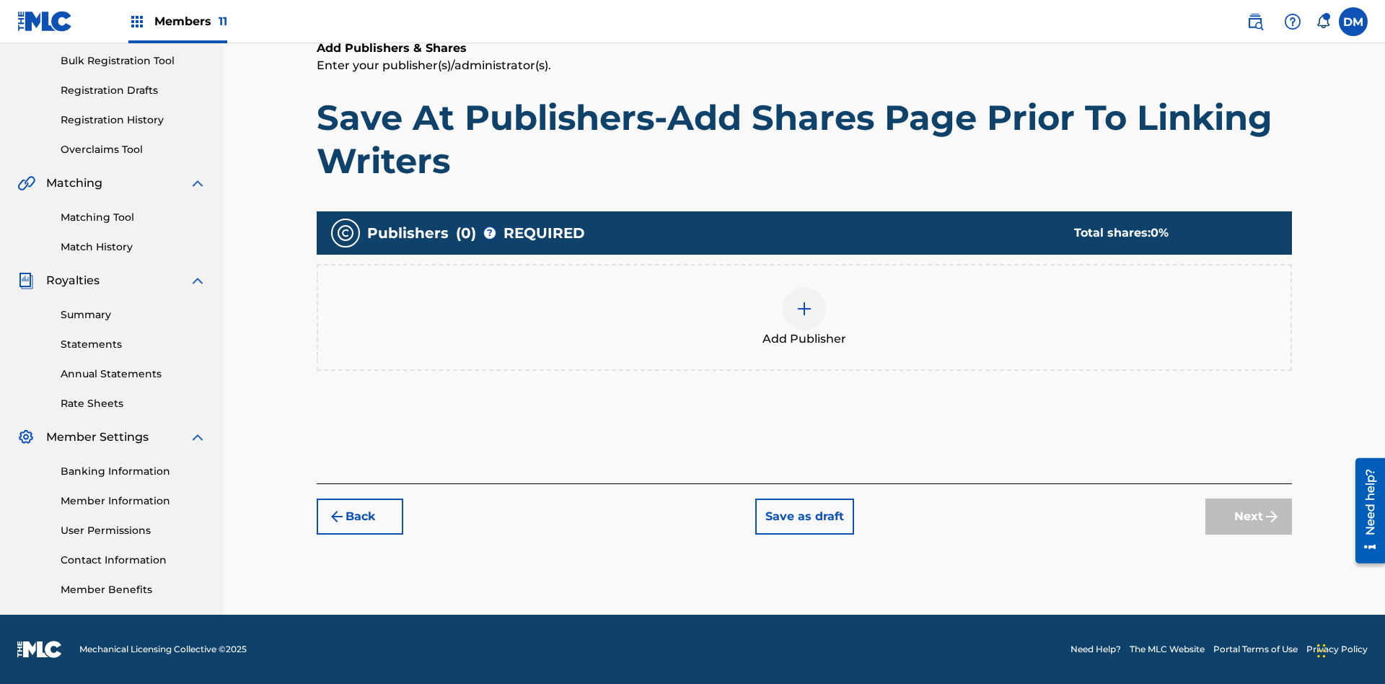
scroll to position [211, 0]
click at [804, 308] on img at bounding box center [804, 308] width 17 height 17
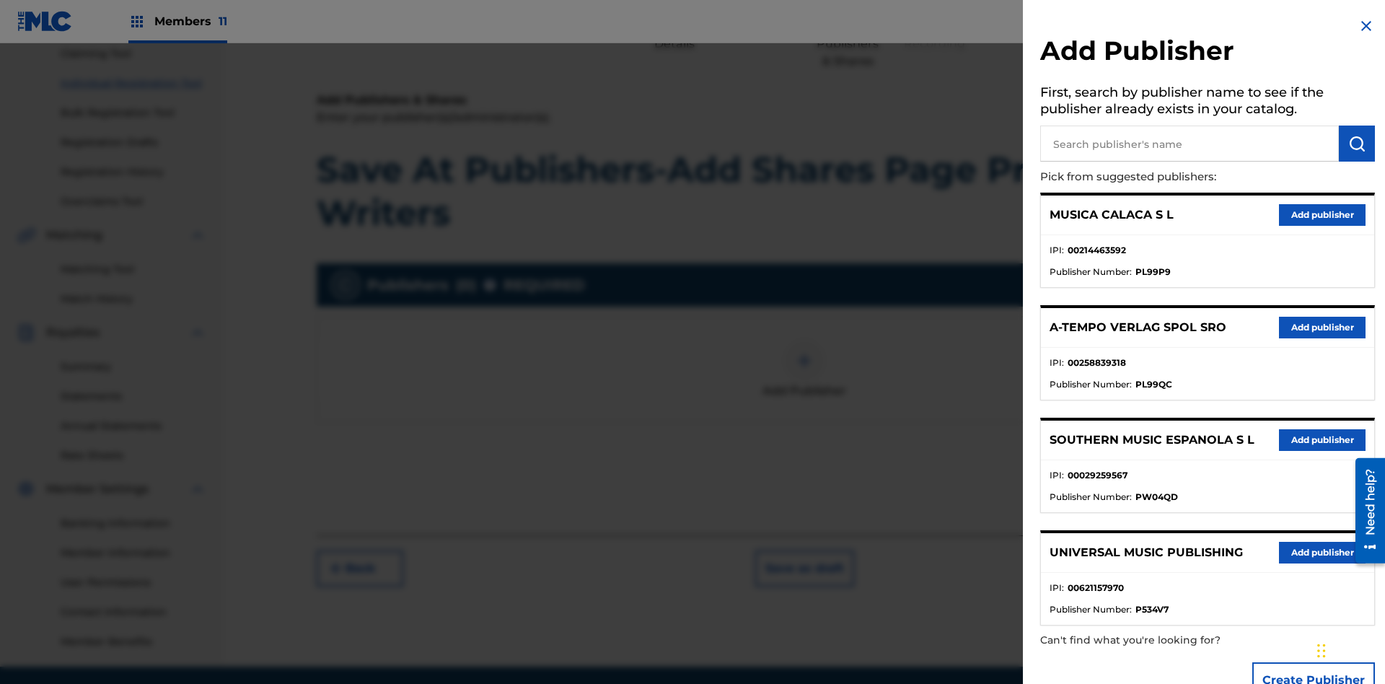
click at [1190, 144] on input "text" at bounding box center [1189, 144] width 299 height 36
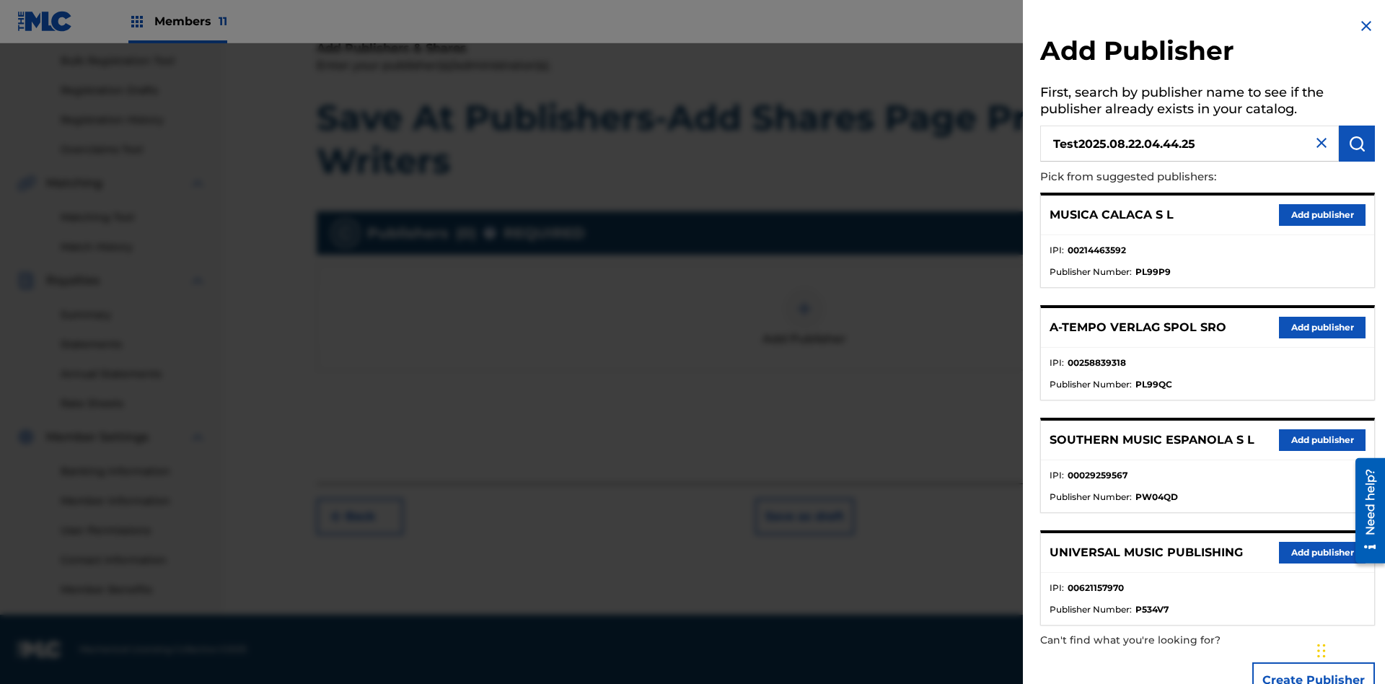
type input "Test2025.08.22.04.44.25"
click at [1357, 144] on img "submit" at bounding box center [1356, 143] width 17 height 17
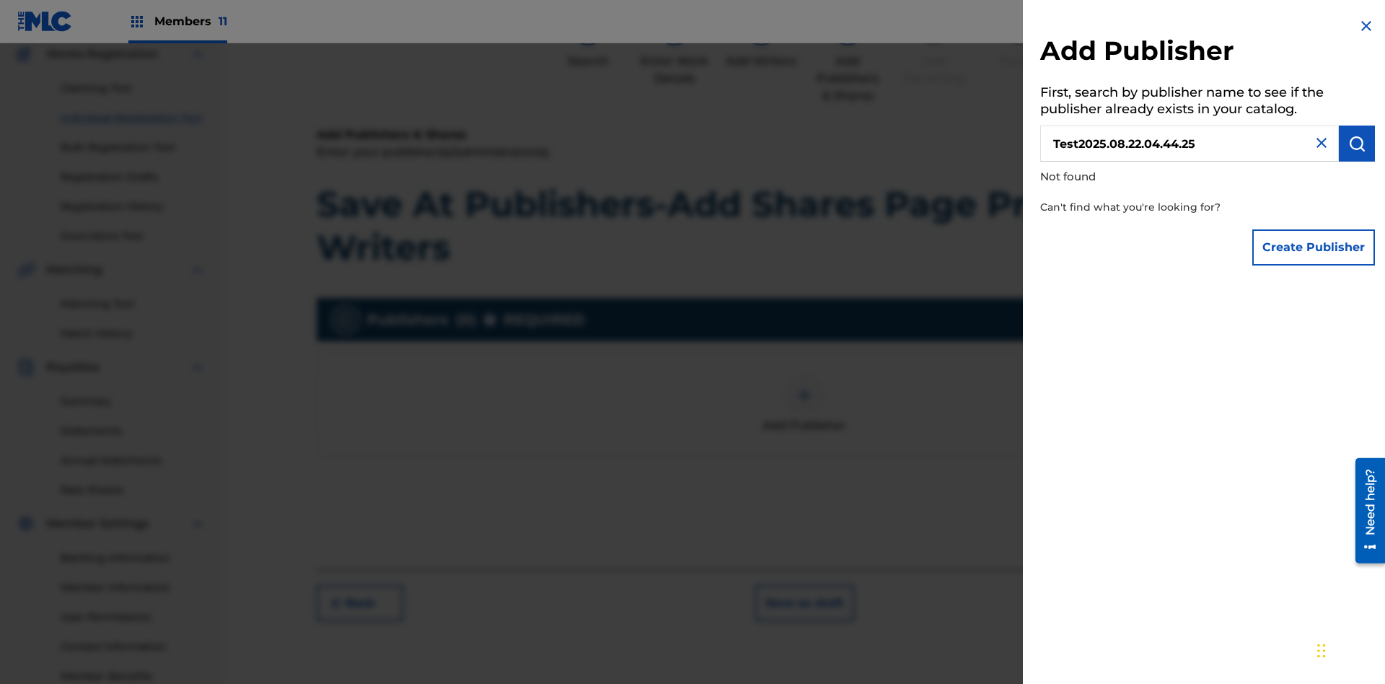
click at [1314, 247] on button "Create Publisher" at bounding box center [1313, 247] width 123 height 36
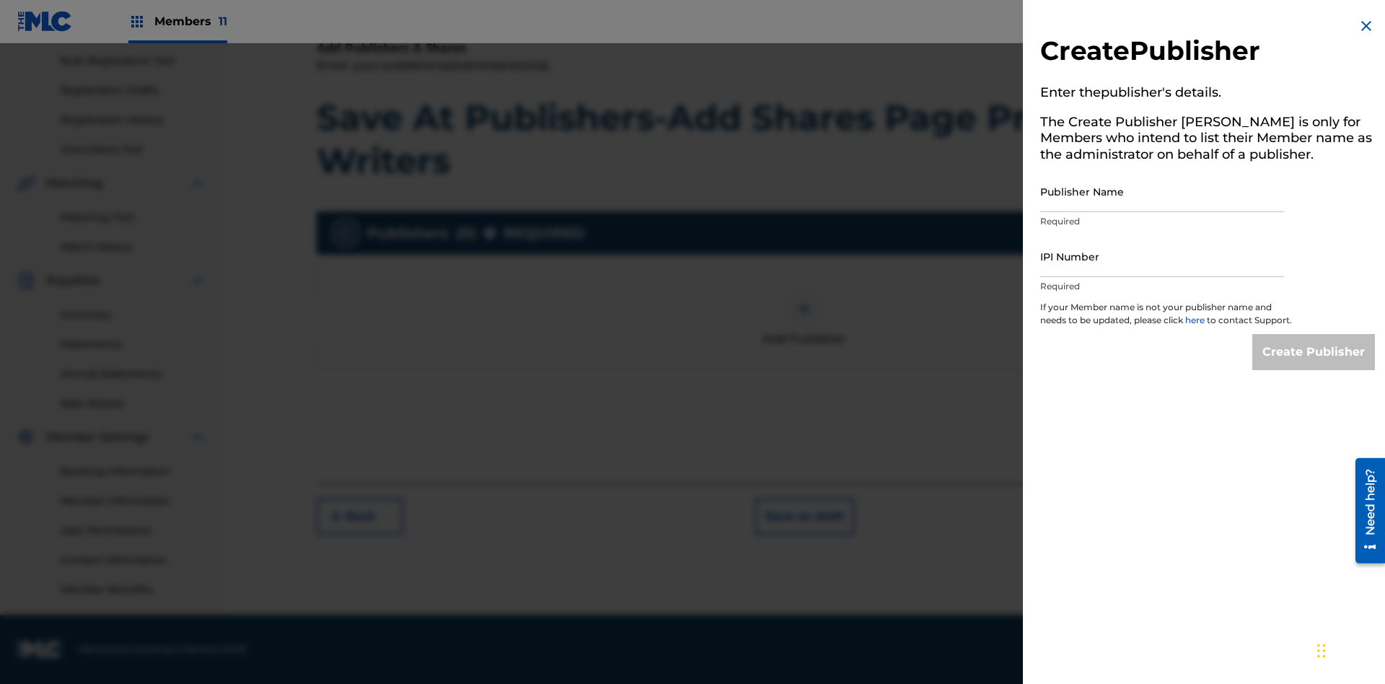
click at [1162, 191] on input "Publisher Name" at bounding box center [1162, 191] width 244 height 41
type input "Test2025.08.22.04.44.31"
click at [1162, 256] on input "IPI Number" at bounding box center [1162, 256] width 244 height 41
type input "00595839777"
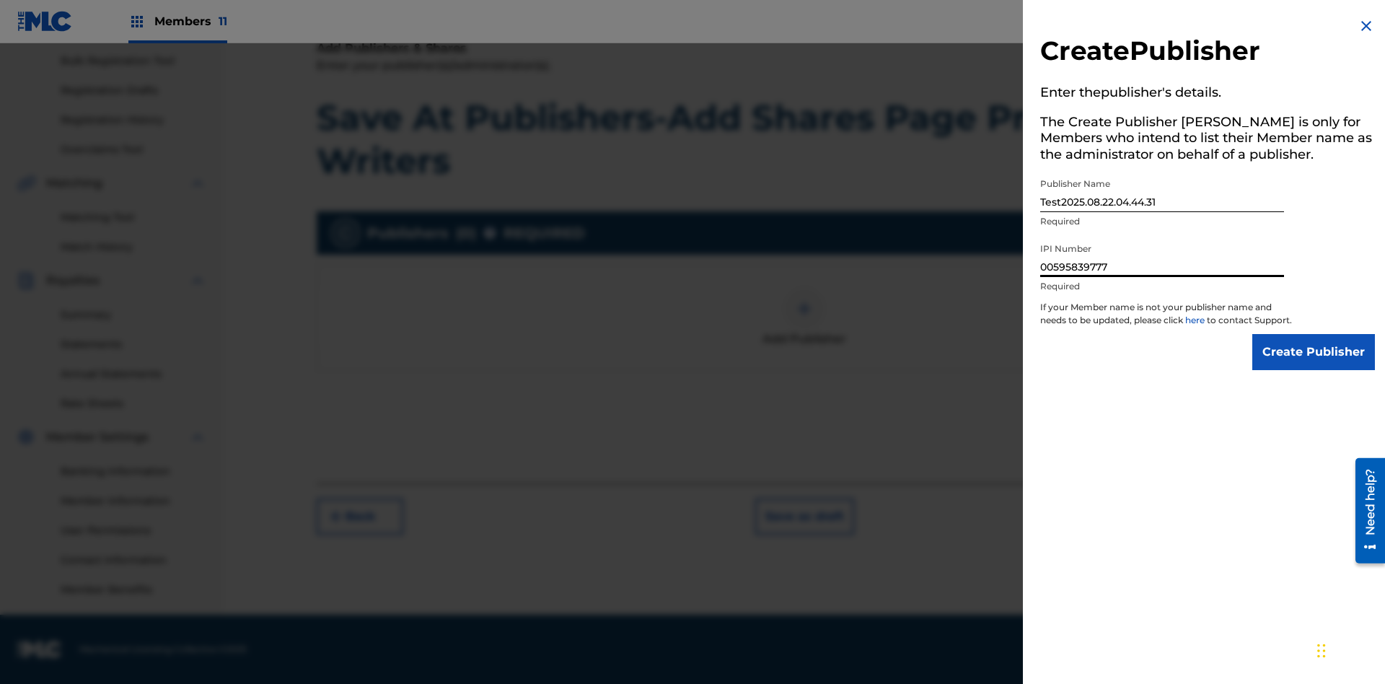
click at [1314, 365] on input "Create Publisher" at bounding box center [1313, 352] width 123 height 36
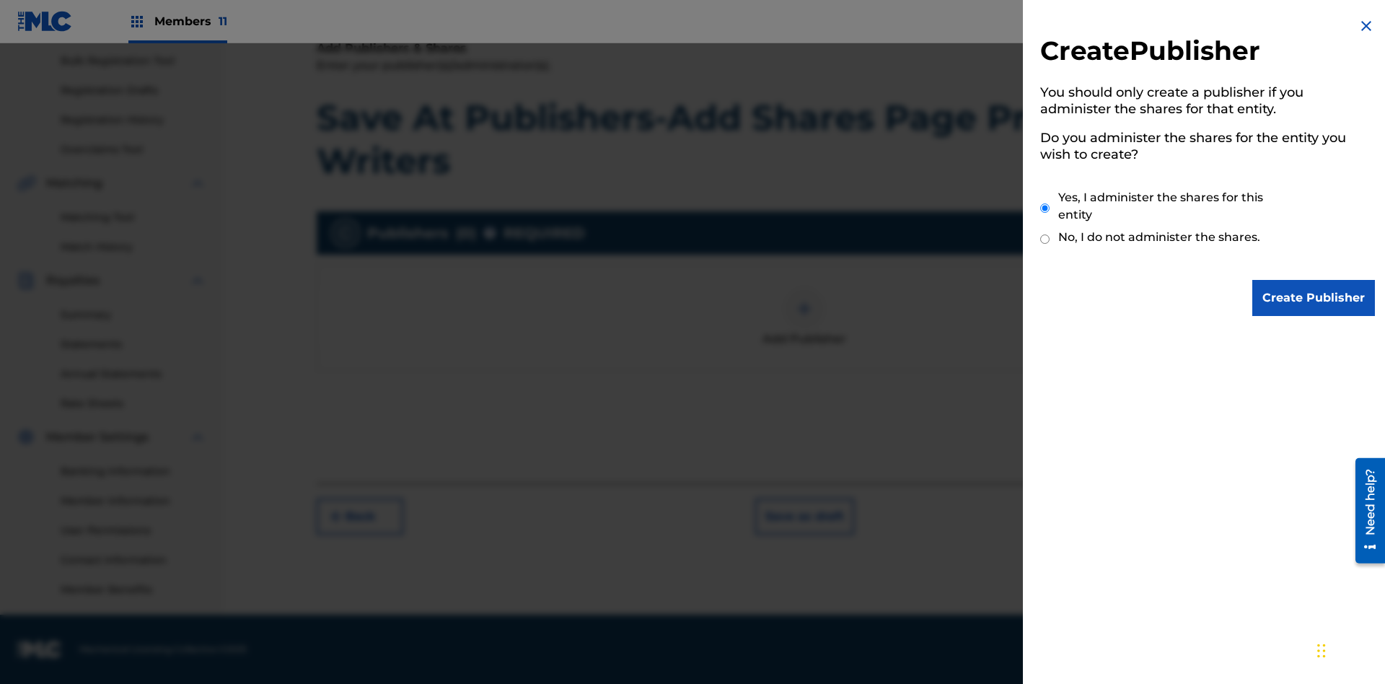
click at [1045, 208] on input "Yes, I administer the shares for this entity" at bounding box center [1044, 208] width 9 height 31
click at [1314, 298] on input "Create Publisher" at bounding box center [1313, 298] width 123 height 36
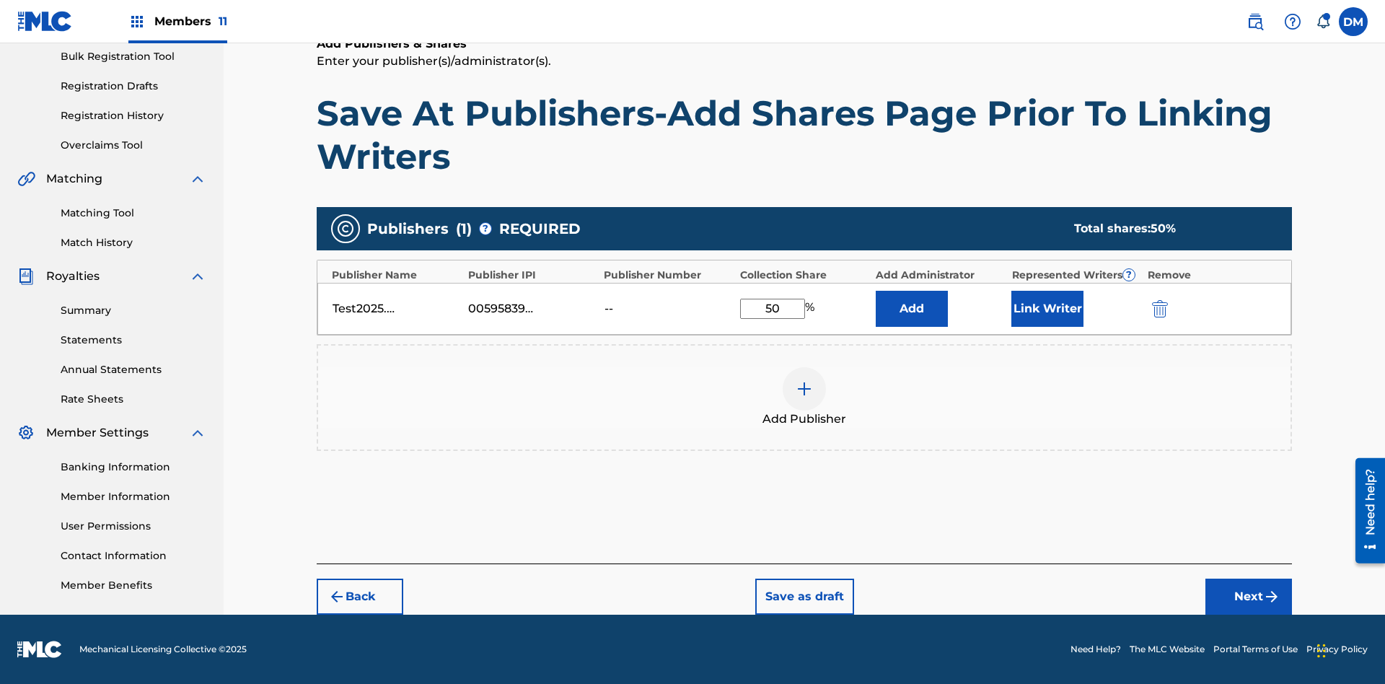
scroll to position [215, 0]
type input "50"
click at [1047, 308] on button "Link Writer" at bounding box center [1047, 309] width 72 height 36
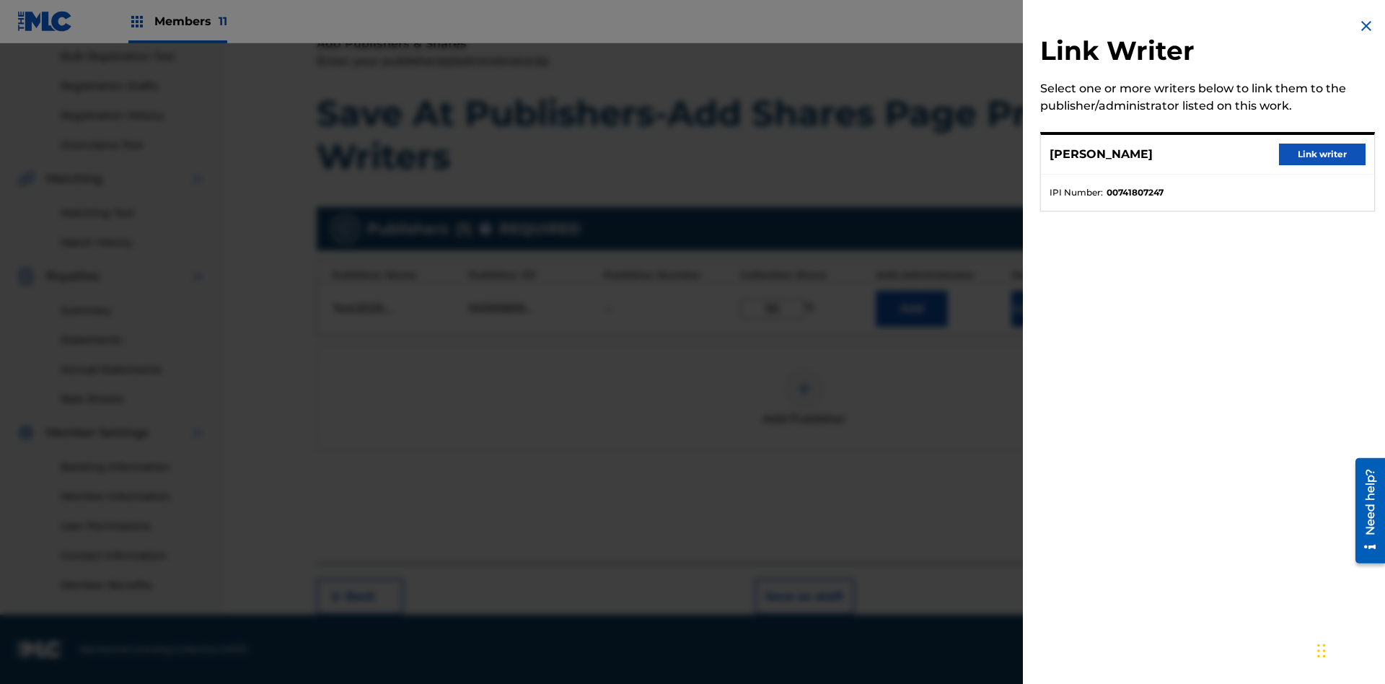
click at [1322, 154] on button "Link writer" at bounding box center [1322, 155] width 87 height 22
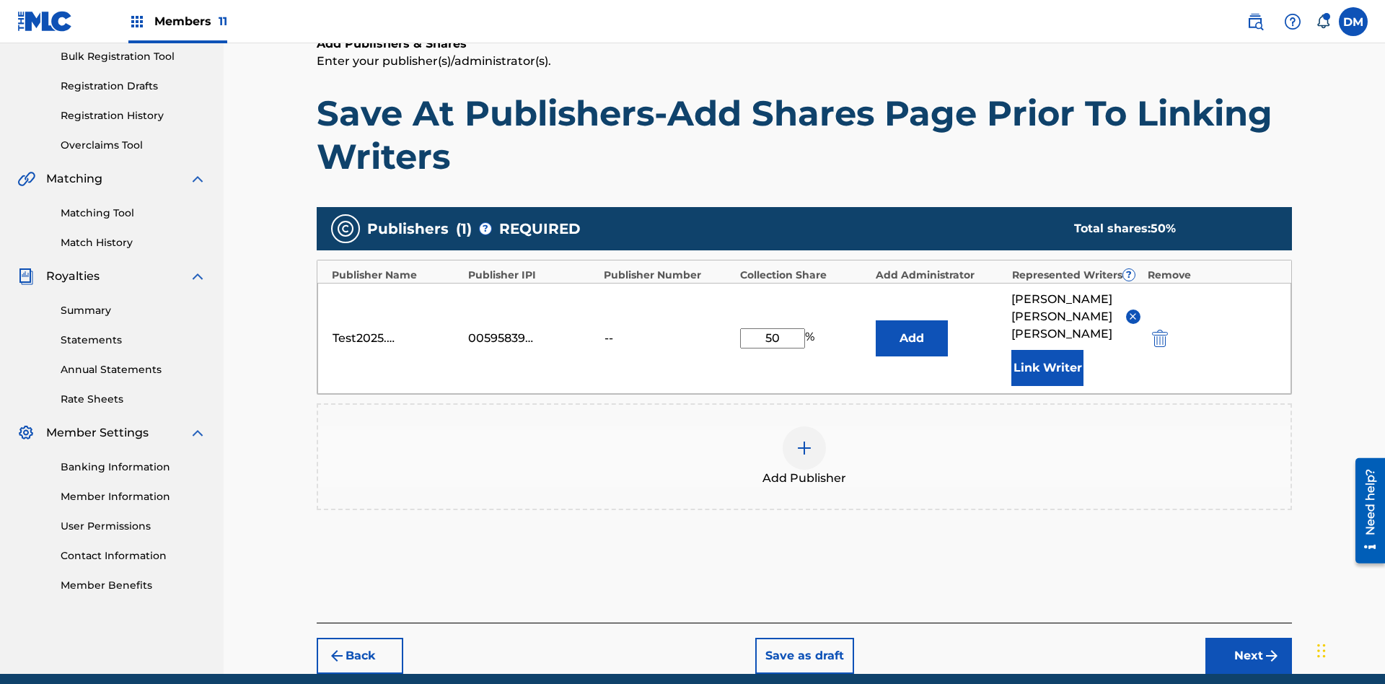
scroll to position [257, 0]
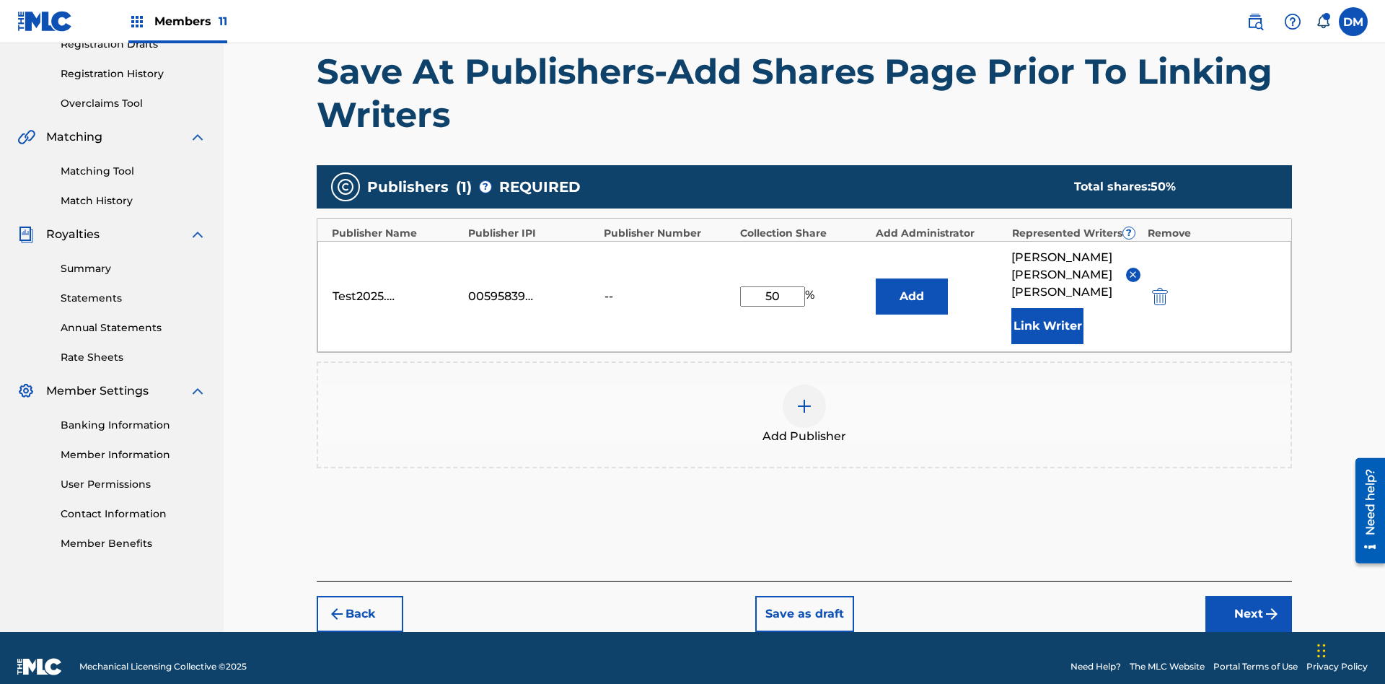
click at [1047, 308] on button "Link Writer" at bounding box center [1047, 326] width 72 height 36
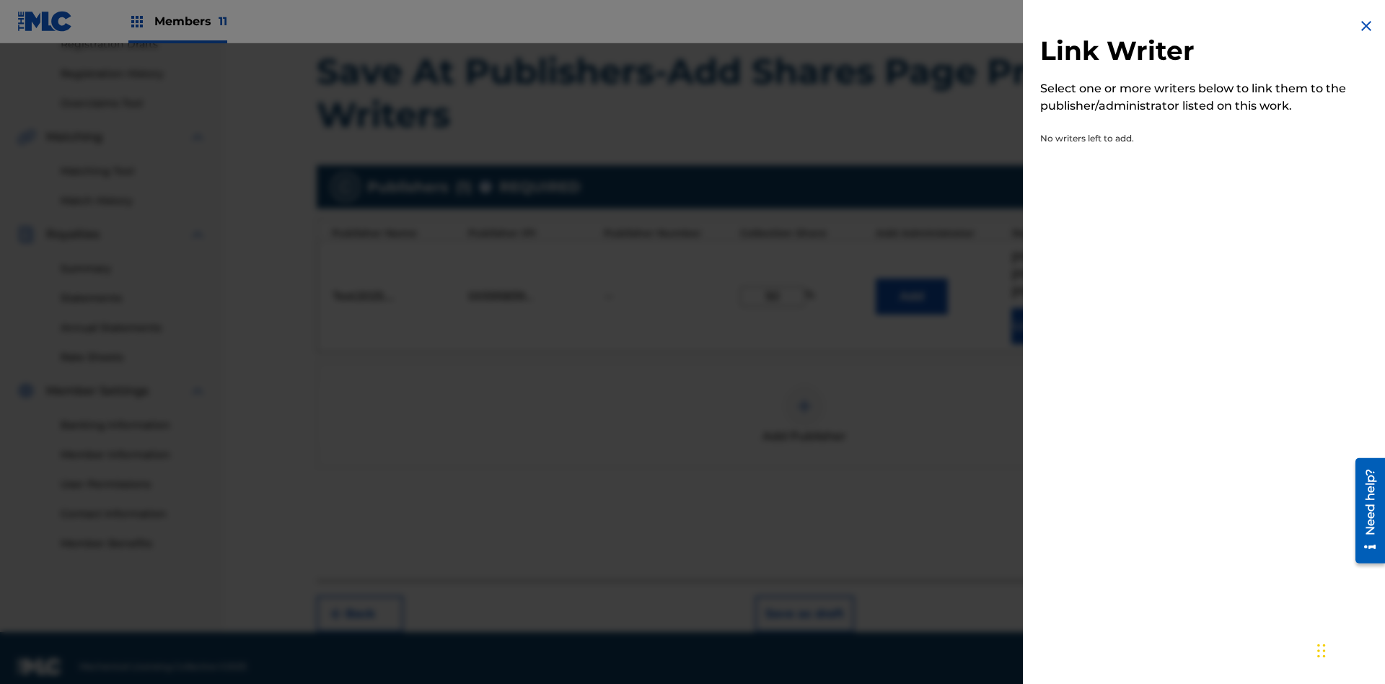
click at [1366, 26] on img at bounding box center [1366, 25] width 17 height 17
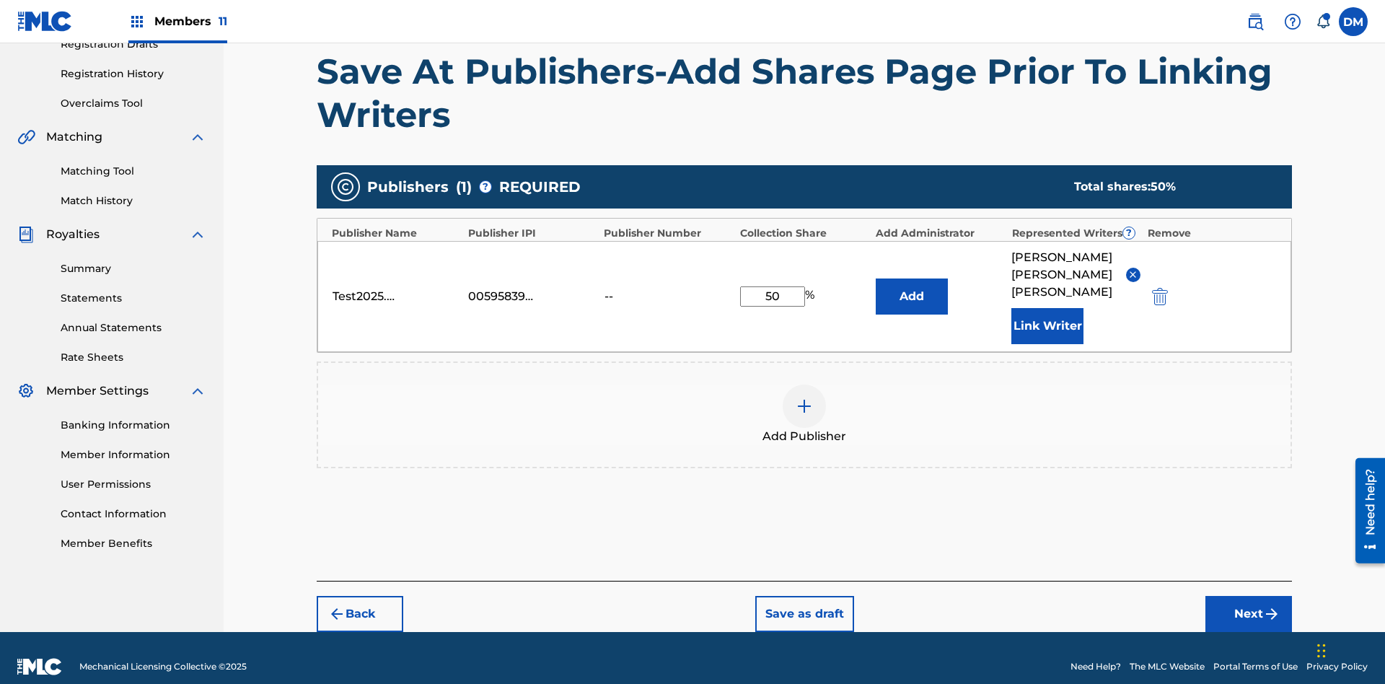
click at [912, 287] on button "Add" at bounding box center [912, 296] width 72 height 36
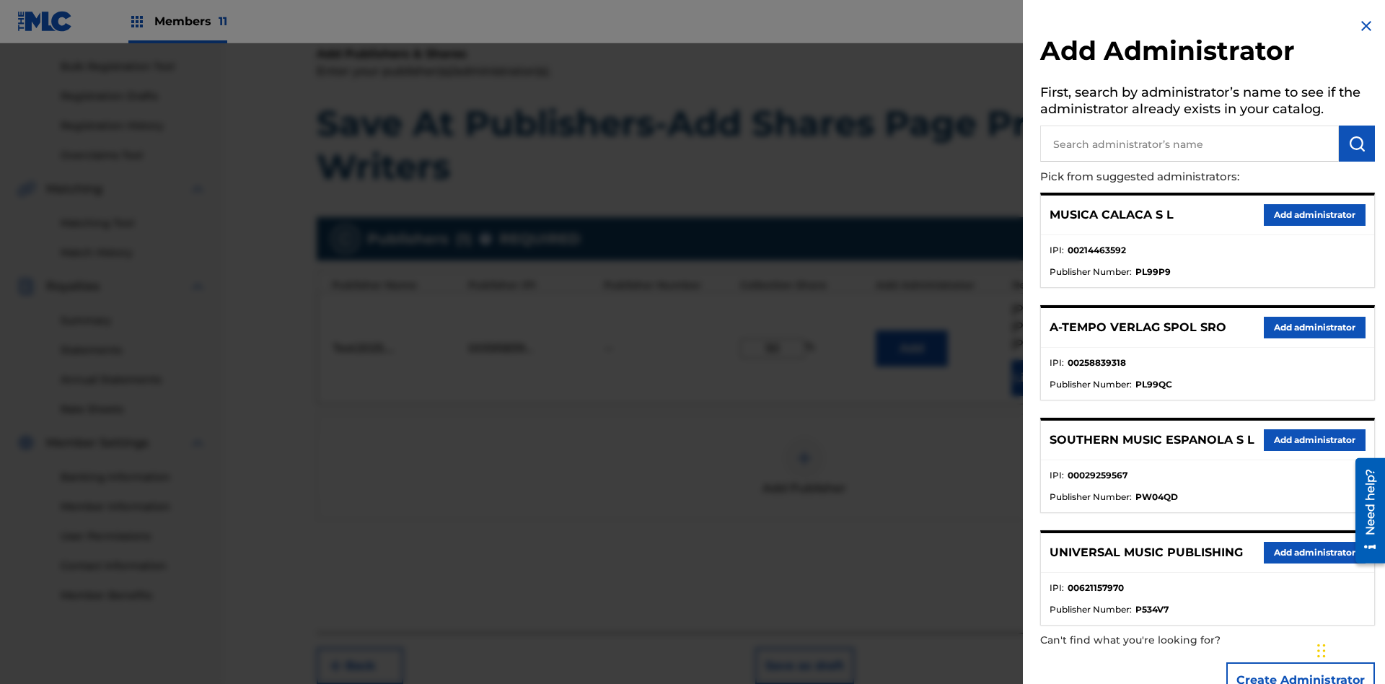
click at [1190, 144] on input "text" at bounding box center [1189, 144] width 299 height 36
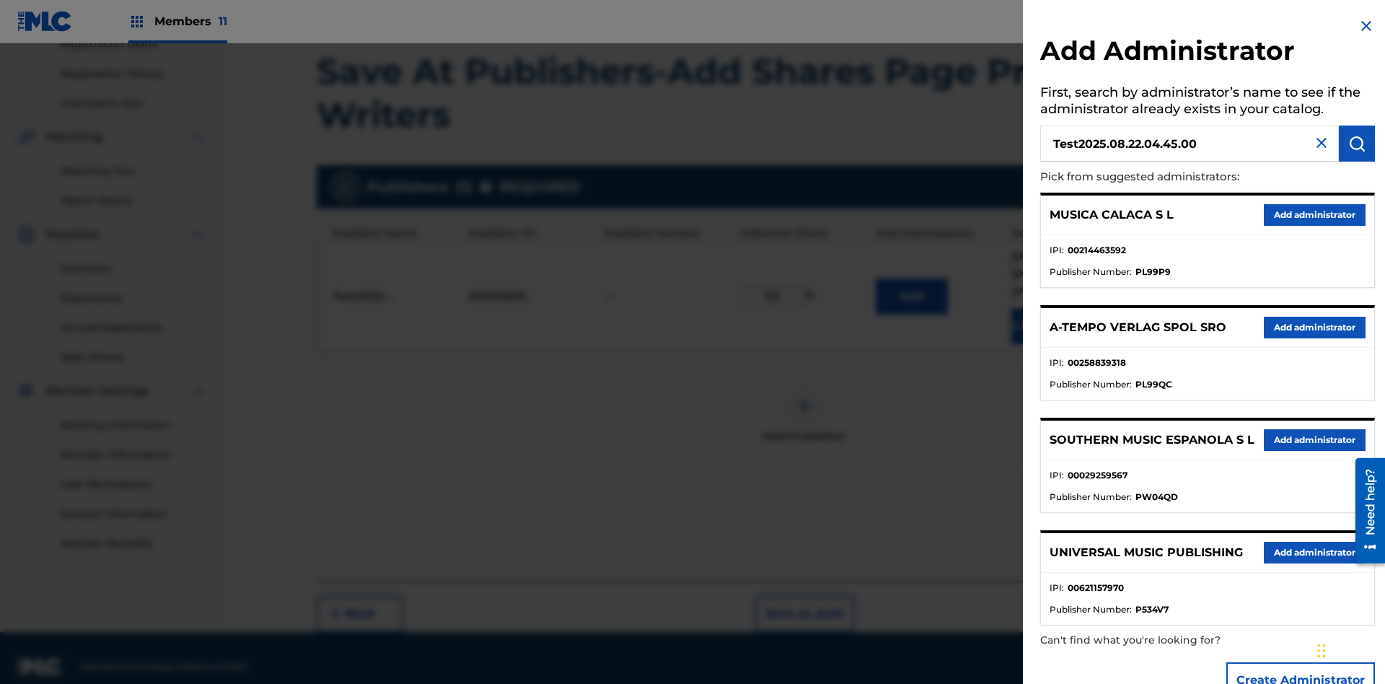
type input "Test2025.08.22.04.45.00"
click at [1357, 144] on img "submit" at bounding box center [1356, 143] width 17 height 17
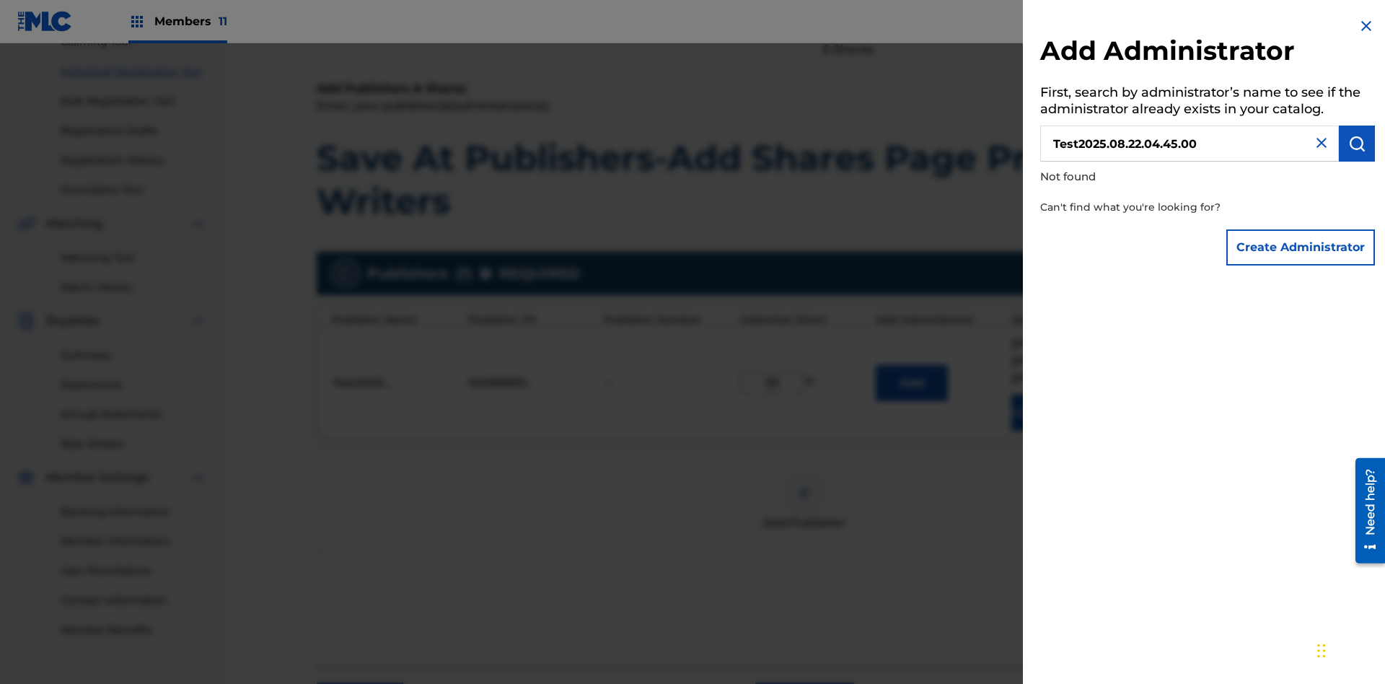
click at [1301, 247] on button "Create Administrator" at bounding box center [1300, 247] width 149 height 36
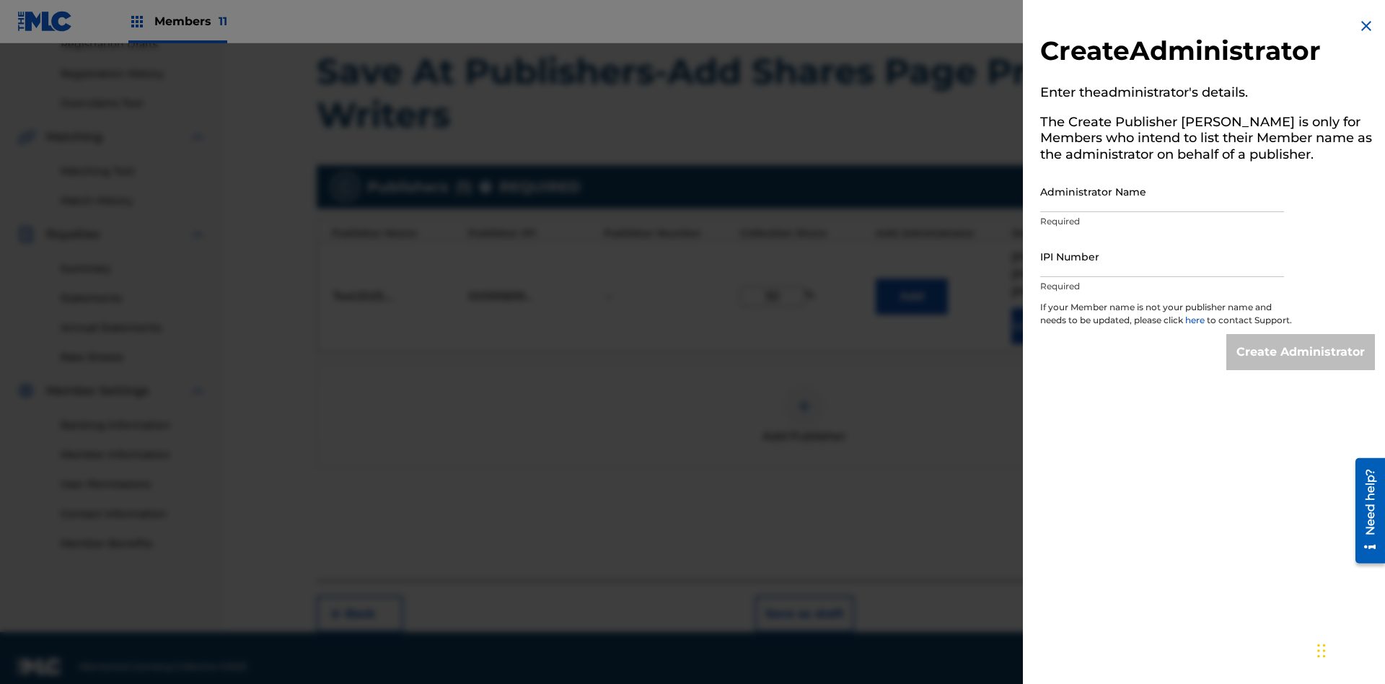
click at [1162, 191] on input "Administrator Name" at bounding box center [1162, 191] width 244 height 41
type input "Test2025.08.22.04.45.06"
click at [1162, 256] on input "IPI Number" at bounding box center [1162, 256] width 244 height 41
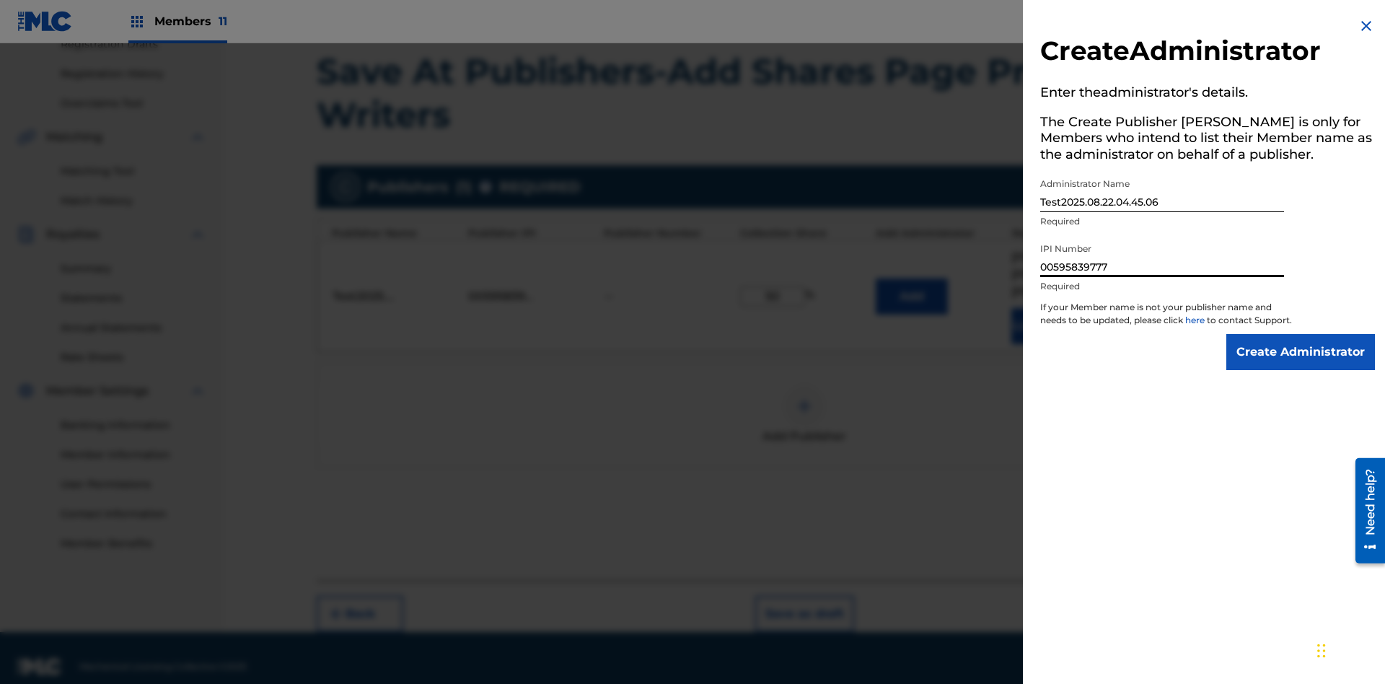
type input "00595839777"
click at [1301, 365] on input "Create Administrator" at bounding box center [1300, 352] width 149 height 36
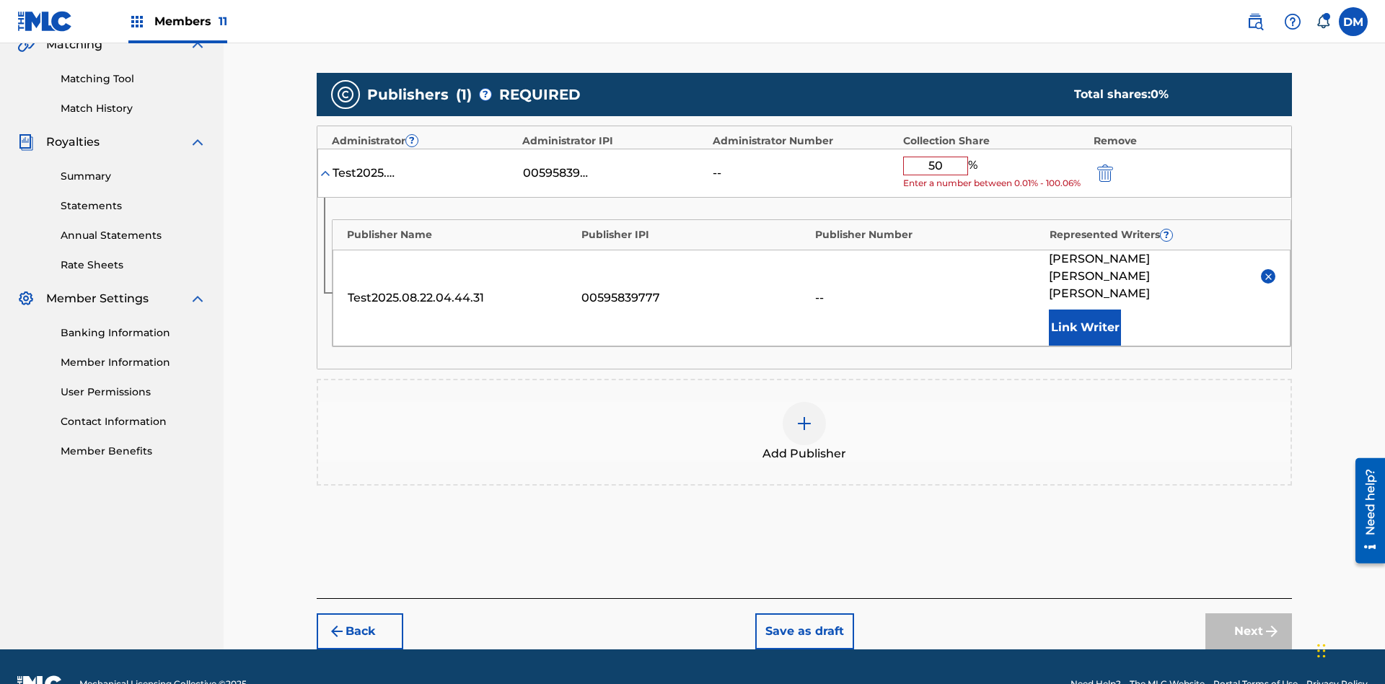
scroll to position [335, 0]
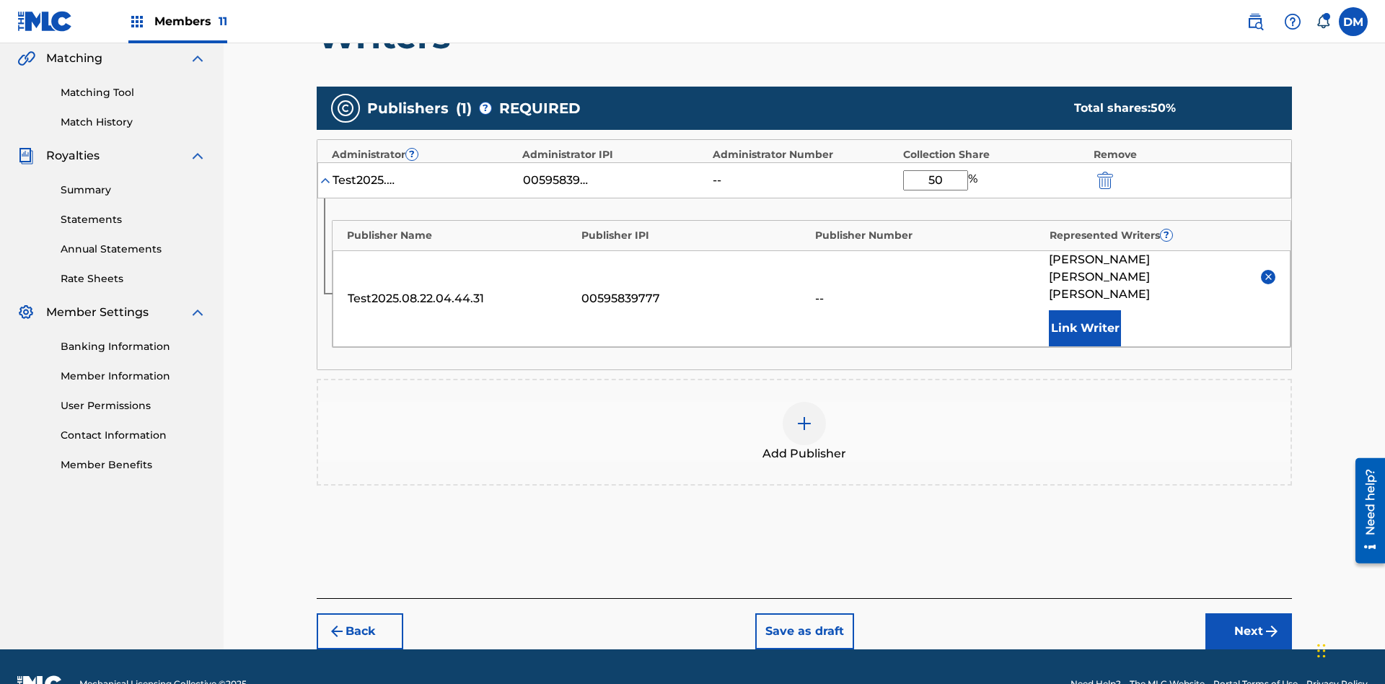
type input "50"
click at [804, 613] on button "Save as draft" at bounding box center [804, 631] width 99 height 36
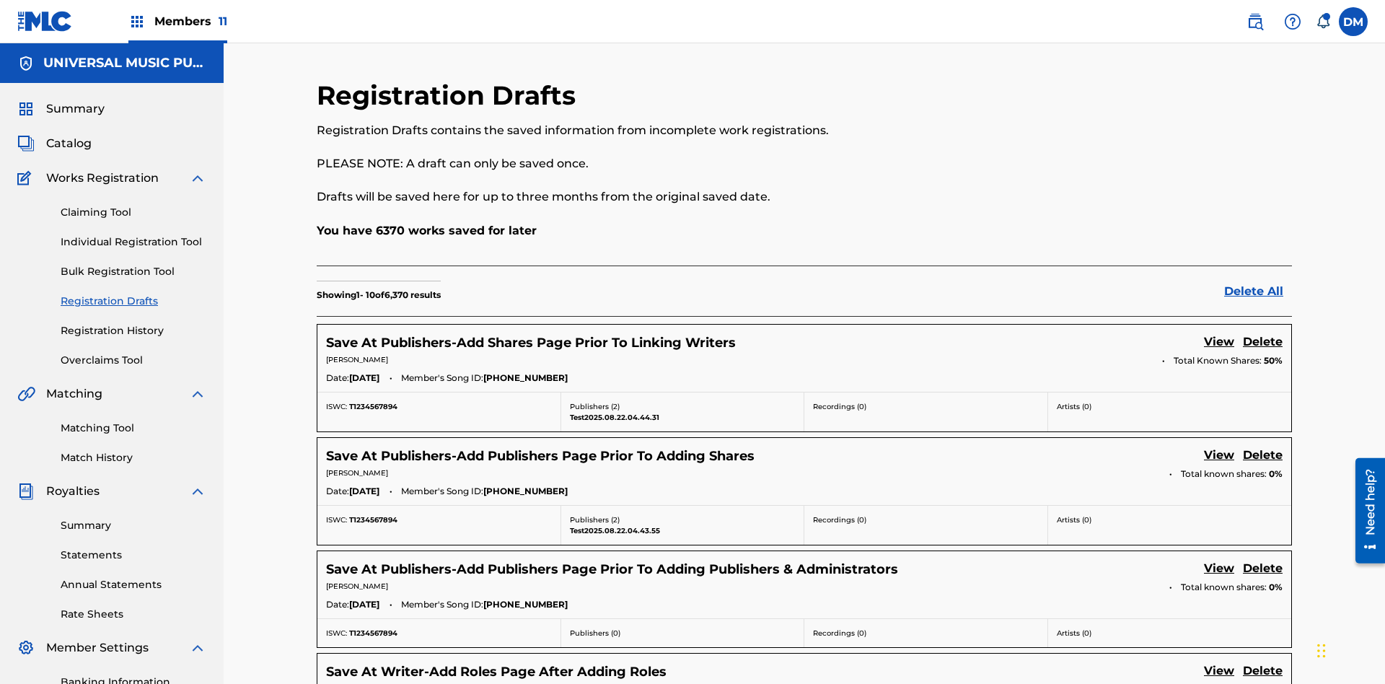
scroll to position [247, 0]
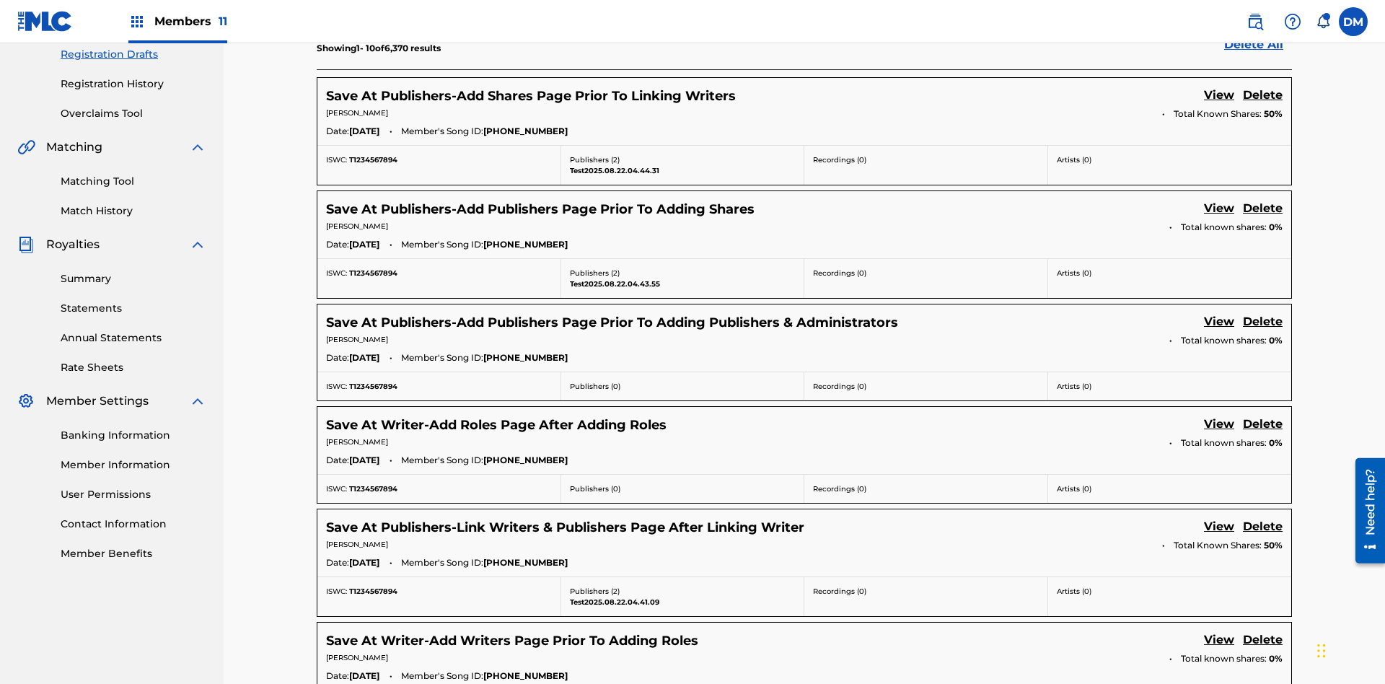
click at [1219, 96] on link "View" at bounding box center [1219, 96] width 30 height 19
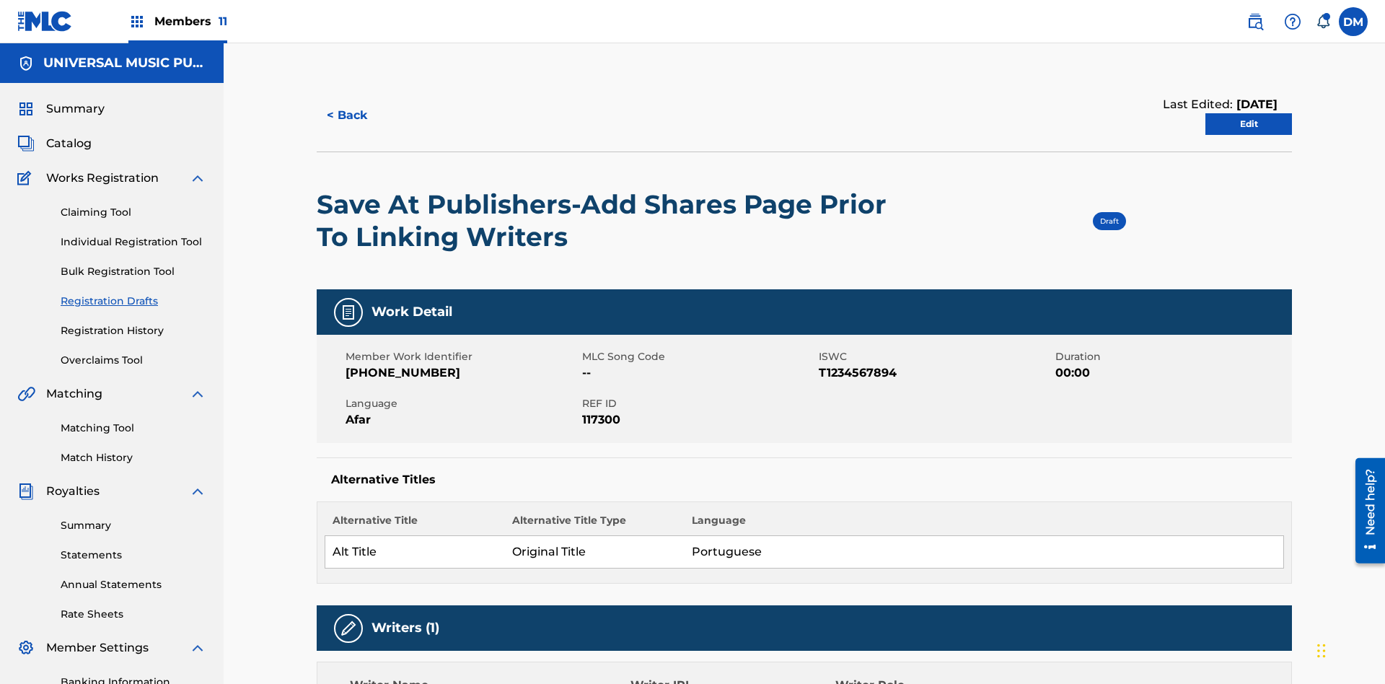
scroll to position [27, 0]
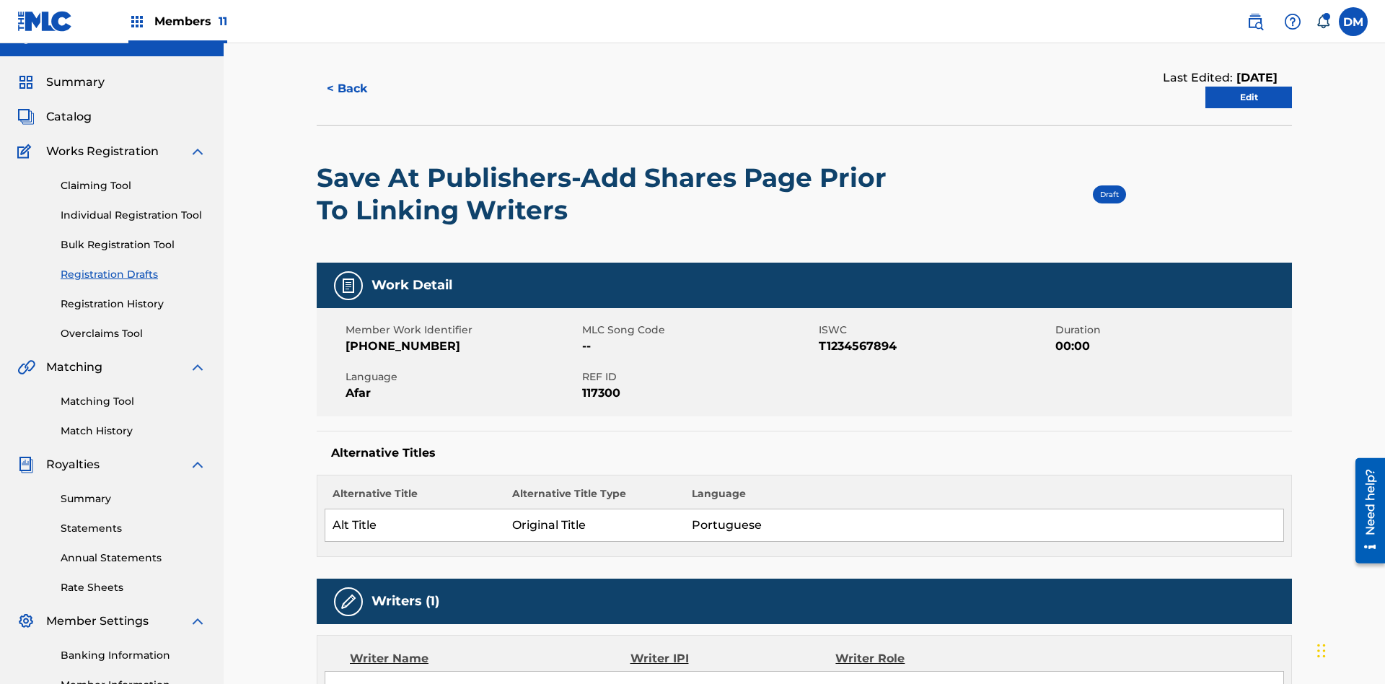
click at [1249, 97] on link "Edit" at bounding box center [1248, 98] width 87 height 22
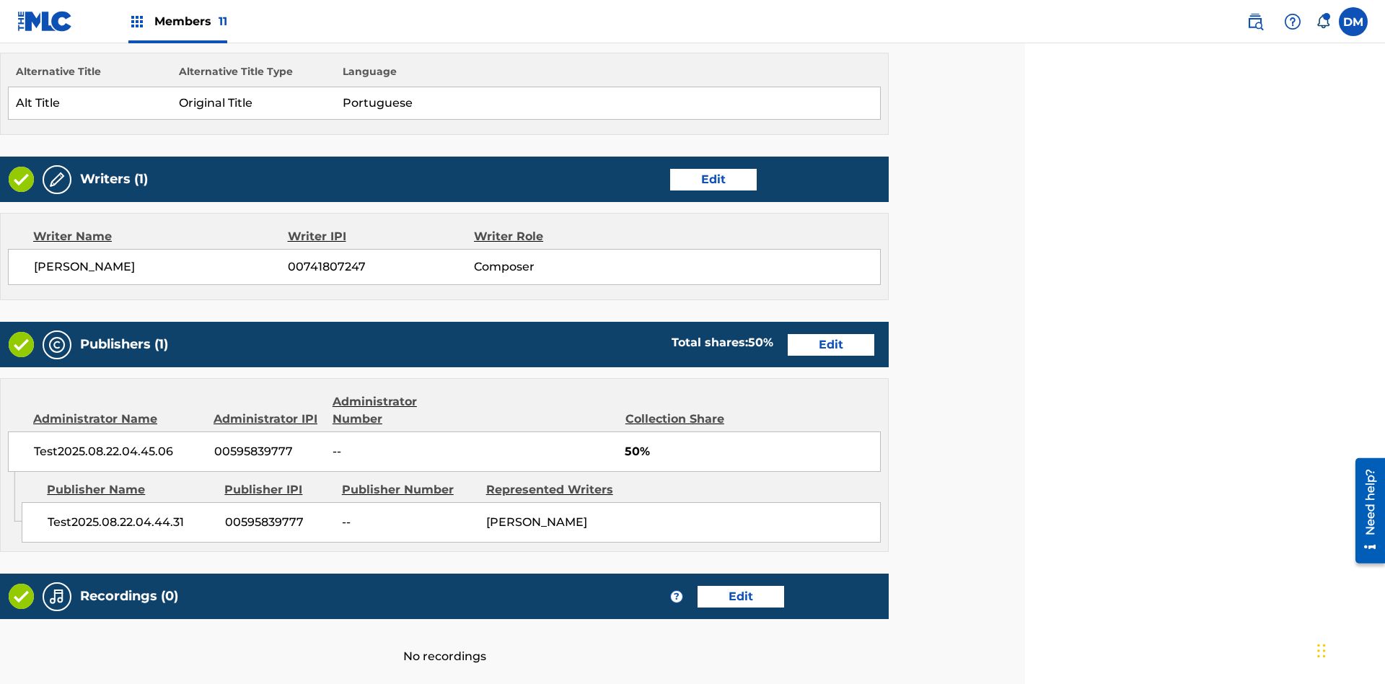
scroll to position [555, 360]
